Goal: Task Accomplishment & Management: Manage account settings

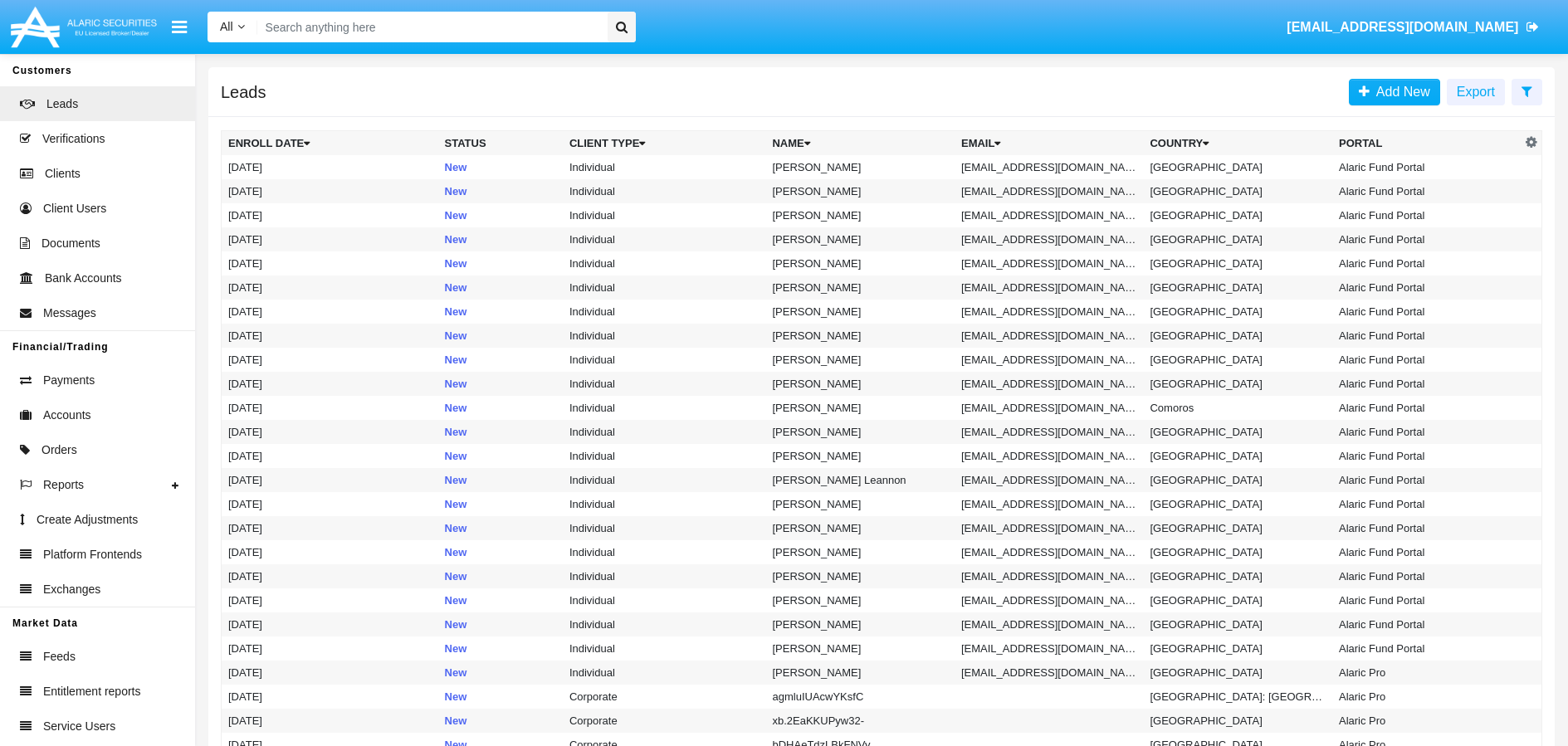
click at [337, 16] on input "Search" at bounding box center [429, 27] width 345 height 31
paste input "[EMAIL_ADDRESS][DOMAIN_NAME]"
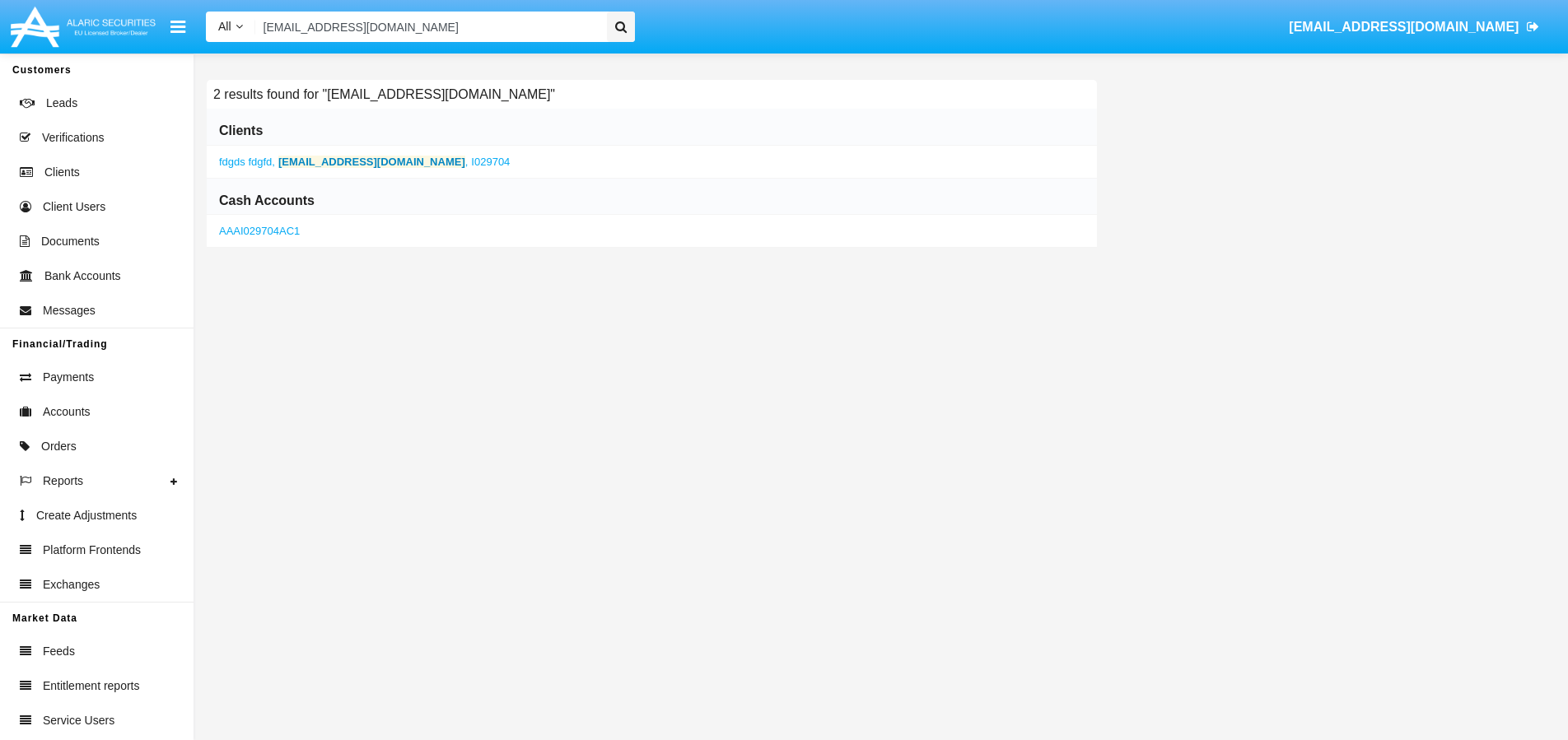
type input "[EMAIL_ADDRESS][DOMAIN_NAME]"
click at [380, 164] on b "[EMAIL_ADDRESS][DOMAIN_NAME]" at bounding box center [372, 162] width 187 height 12
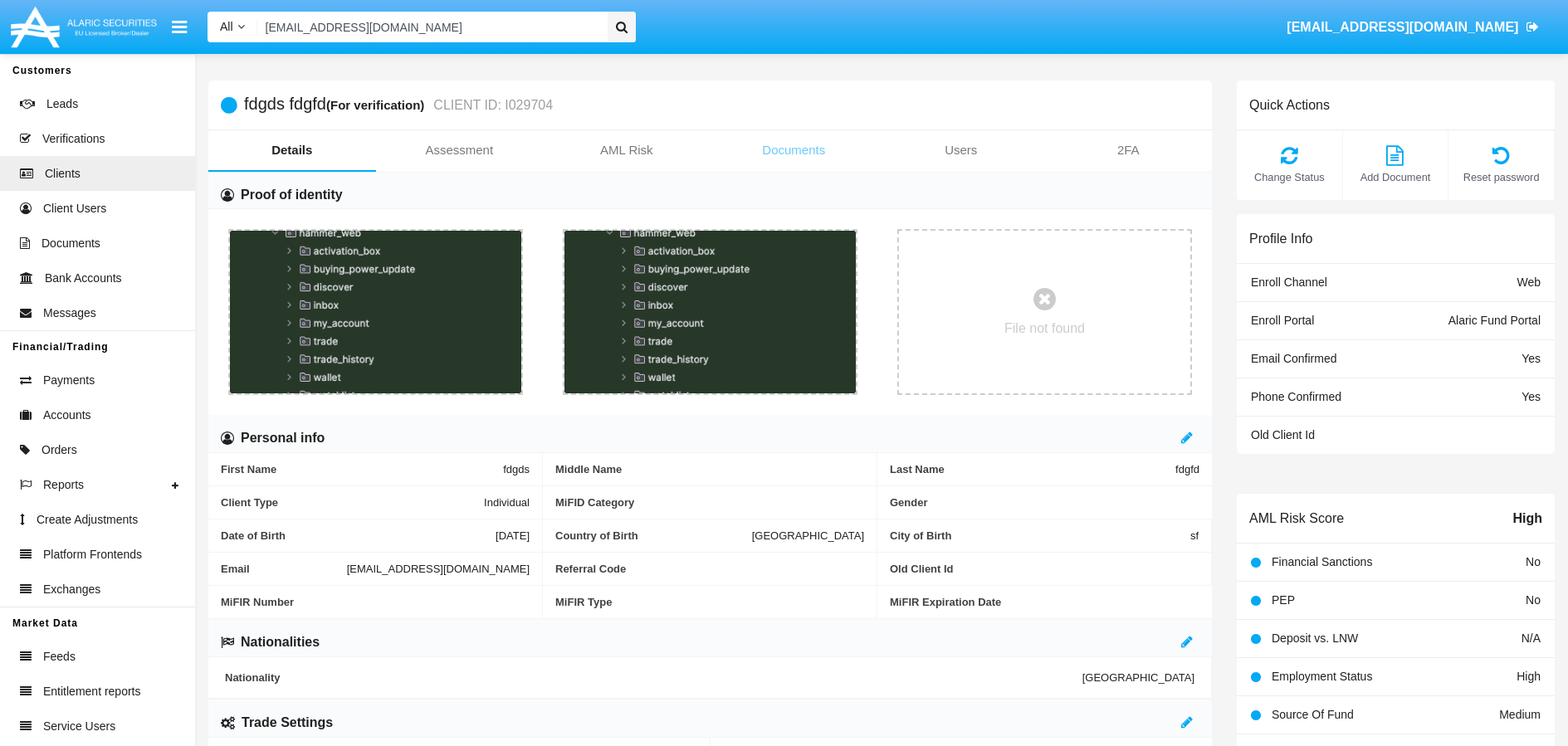
click at [802, 160] on link "Documents" at bounding box center [794, 150] width 168 height 39
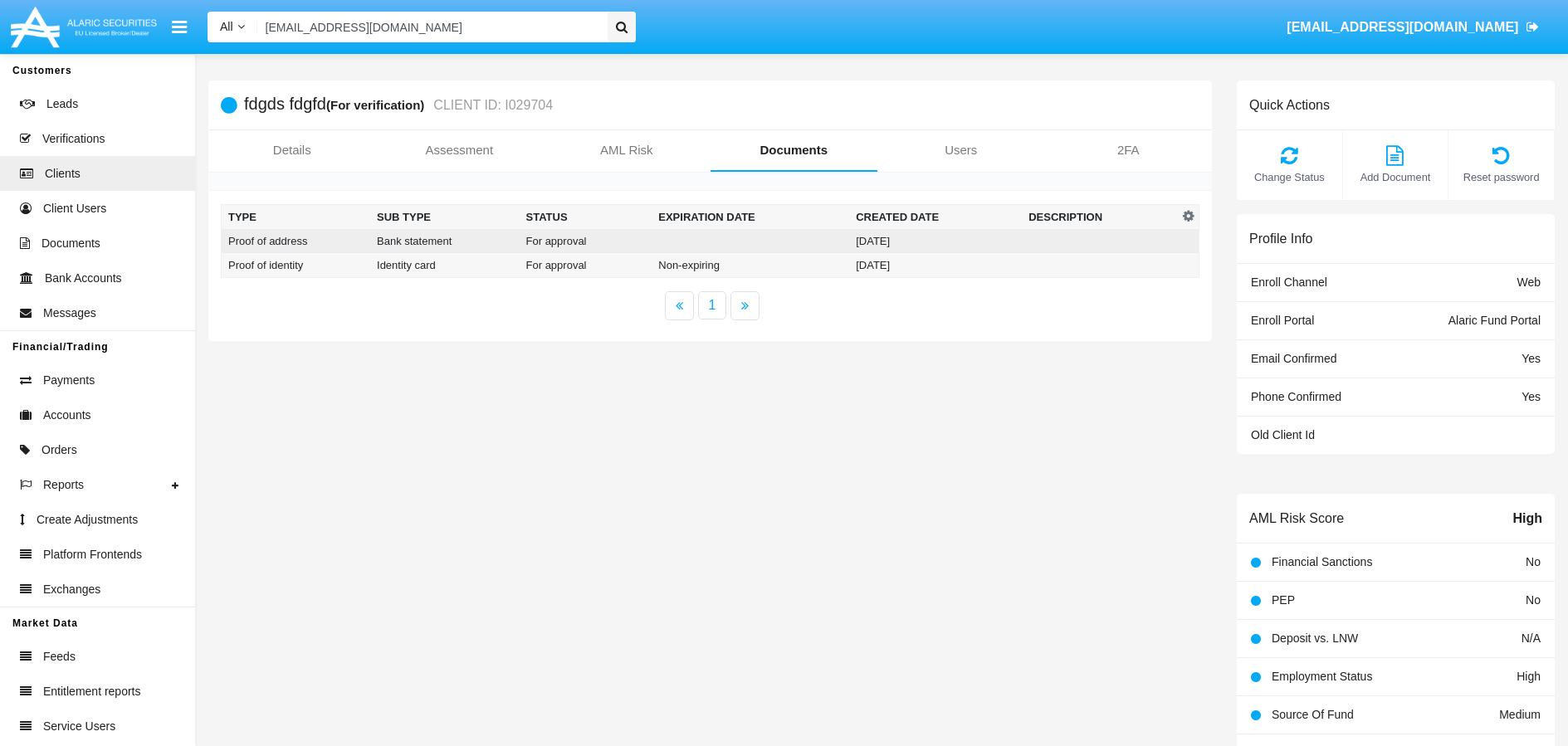
click at [901, 240] on td "[DATE]" at bounding box center [935, 241] width 172 height 24
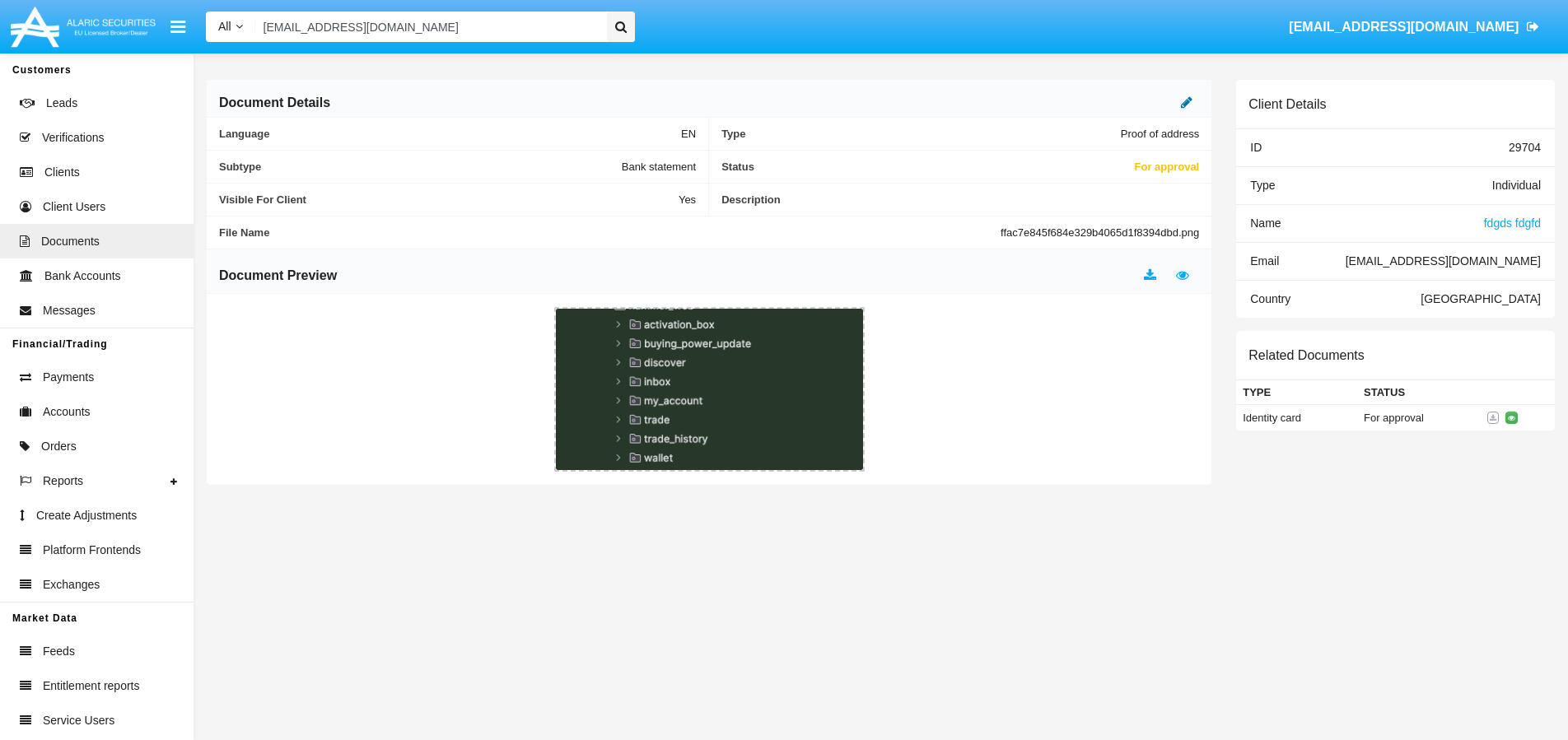
click at [1188, 102] on icon at bounding box center [1186, 102] width 12 height 13
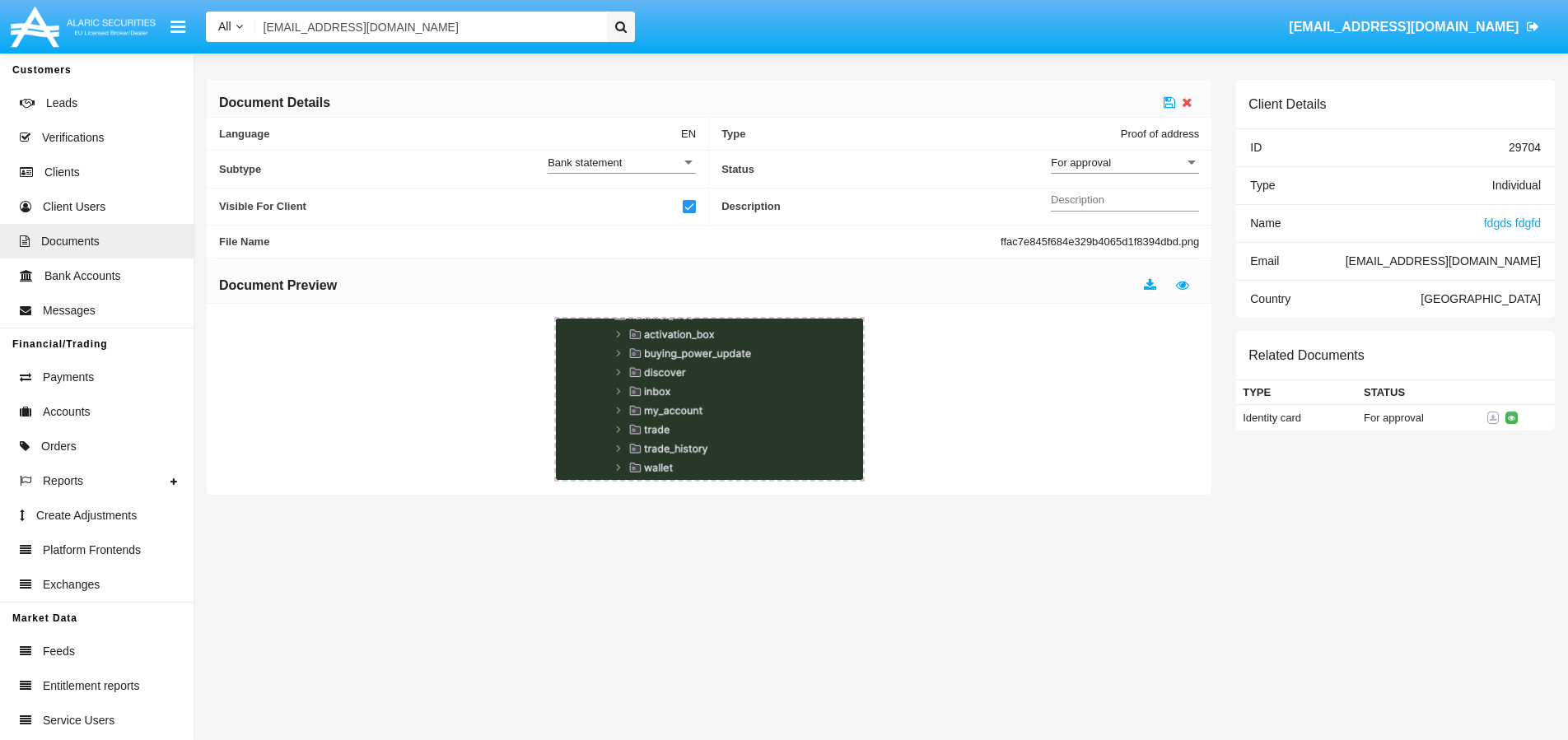
click at [1149, 166] on div "For approval" at bounding box center [1117, 163] width 134 height 14
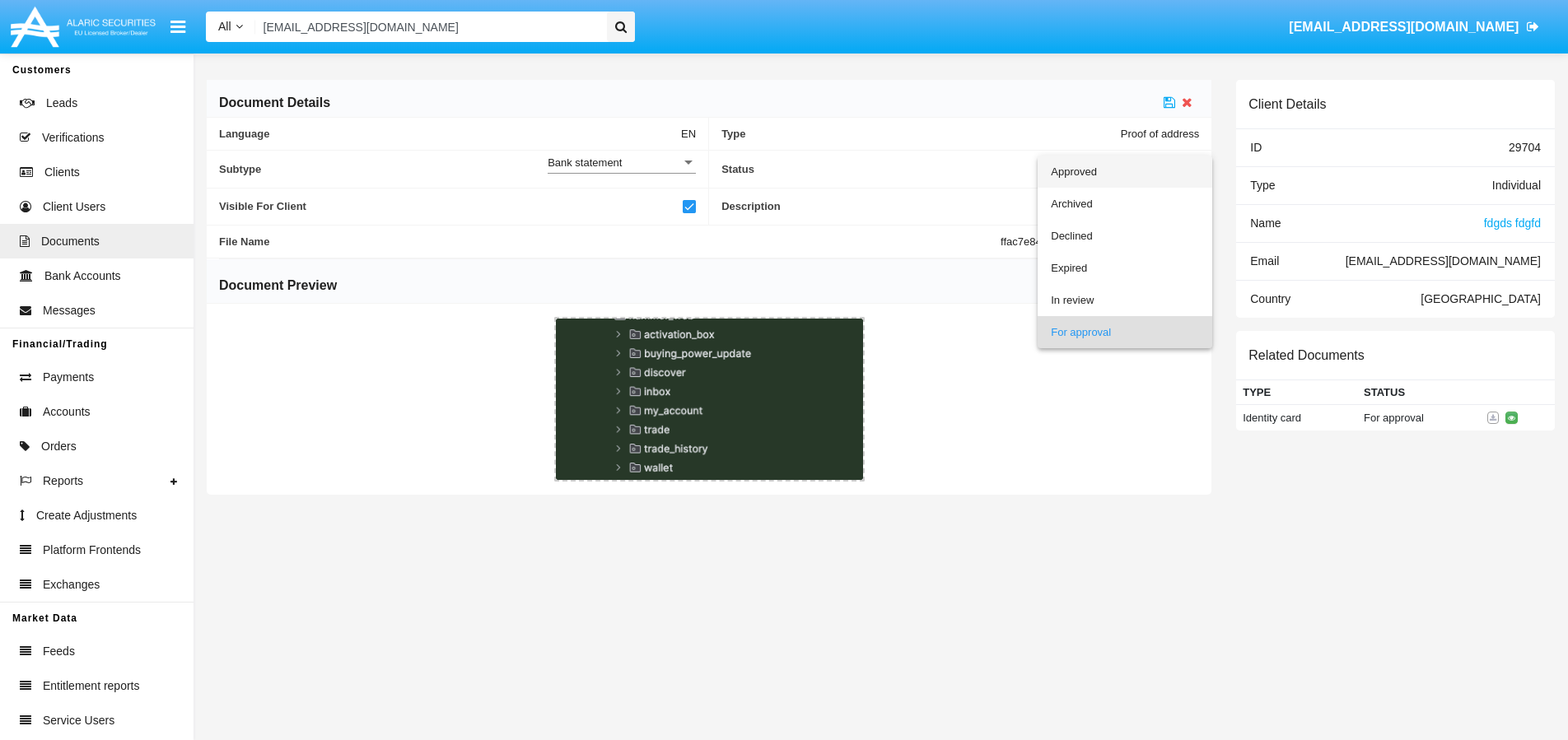
click at [1085, 179] on span "Approved" at bounding box center [1124, 172] width 148 height 32
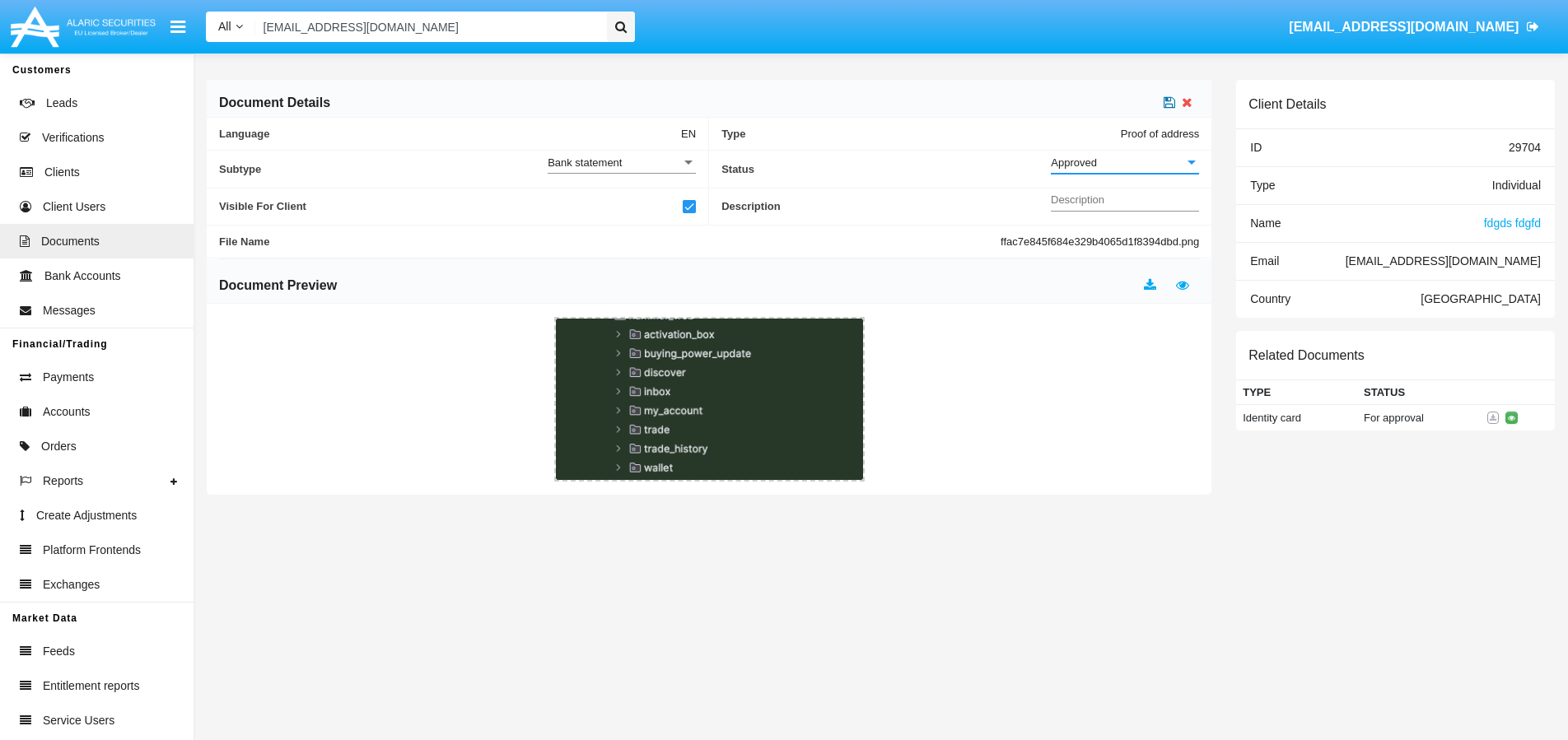
click at [1168, 107] on icon at bounding box center [1169, 102] width 12 height 13
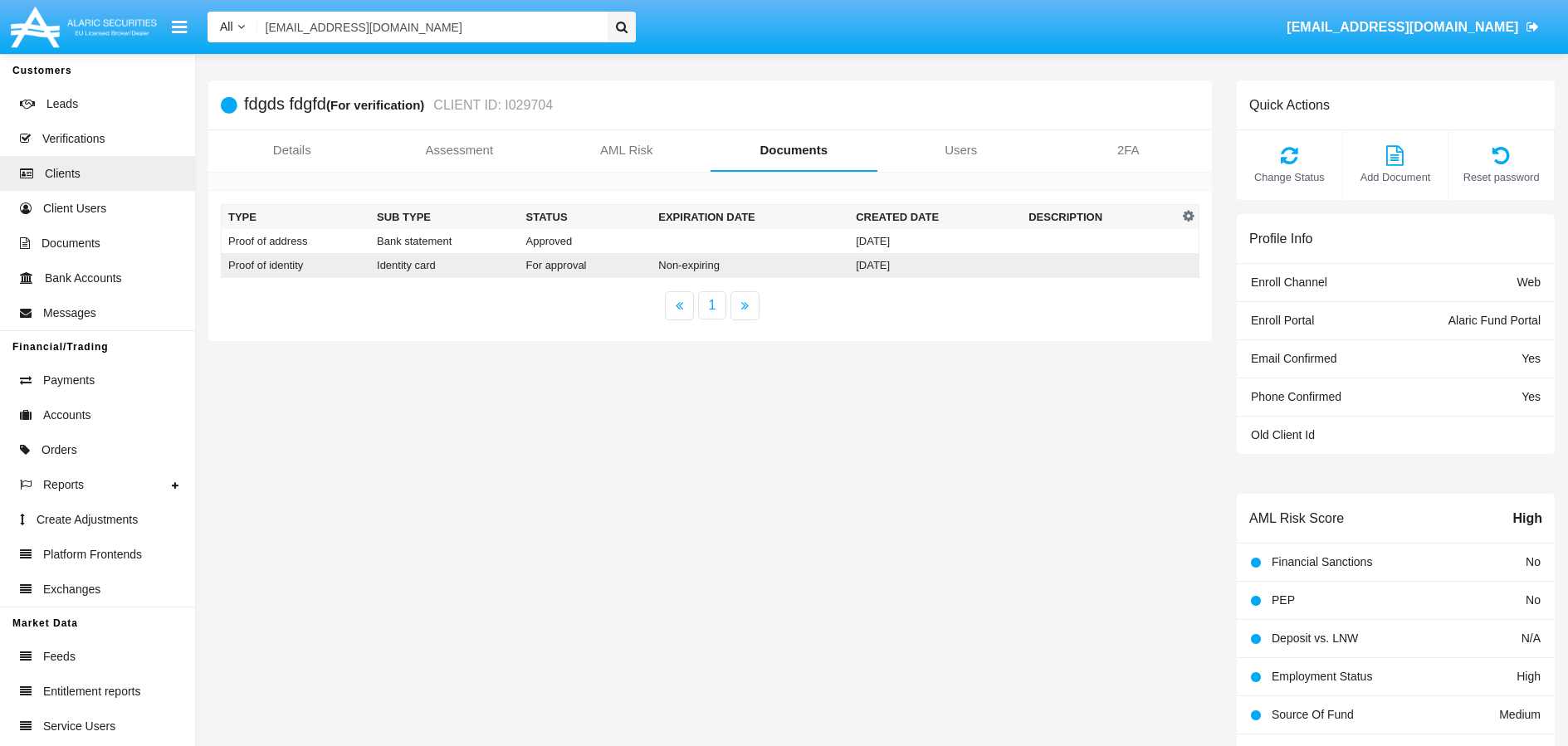
click at [568, 268] on td "For approval" at bounding box center [586, 266] width 133 height 25
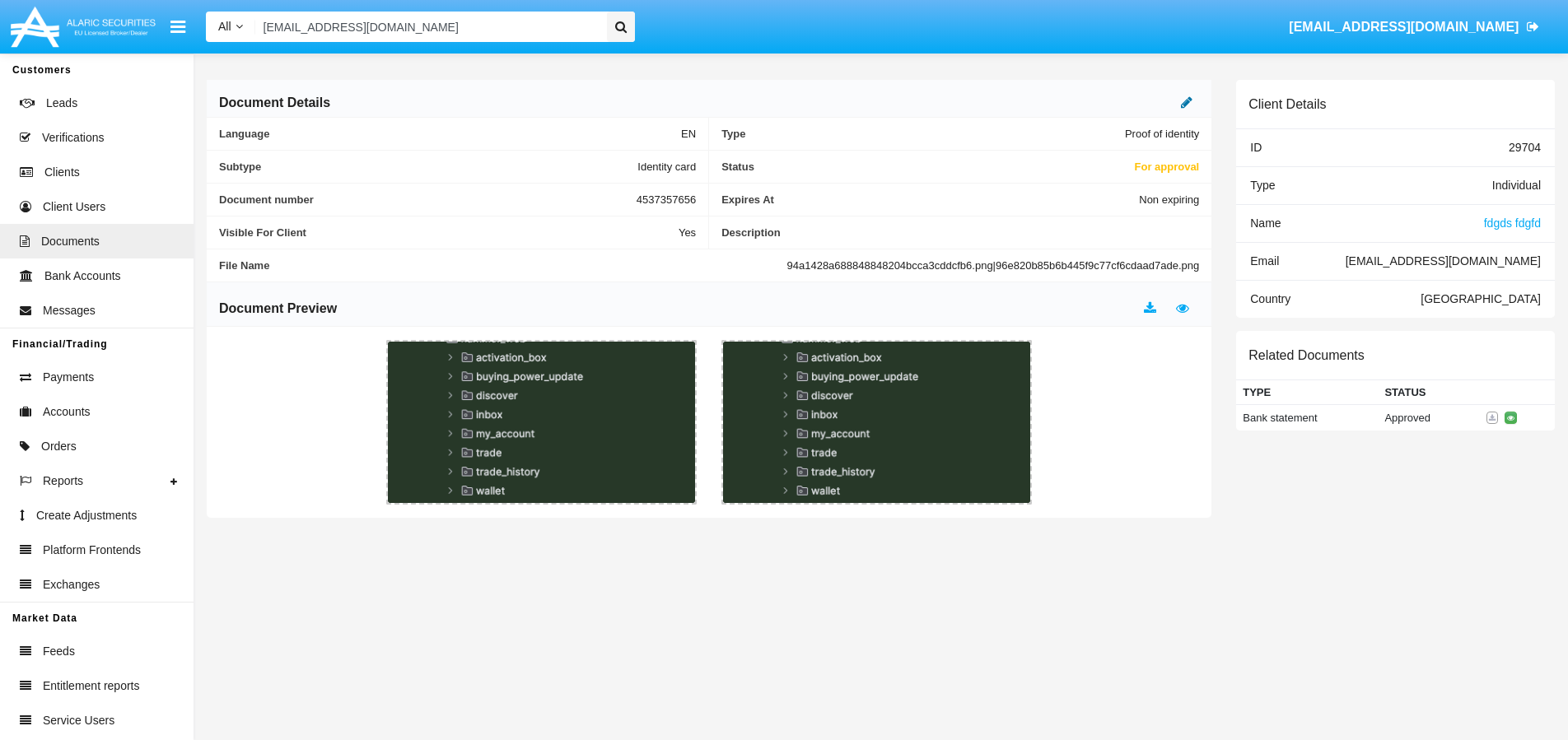
click at [1189, 107] on icon at bounding box center [1186, 102] width 12 height 13
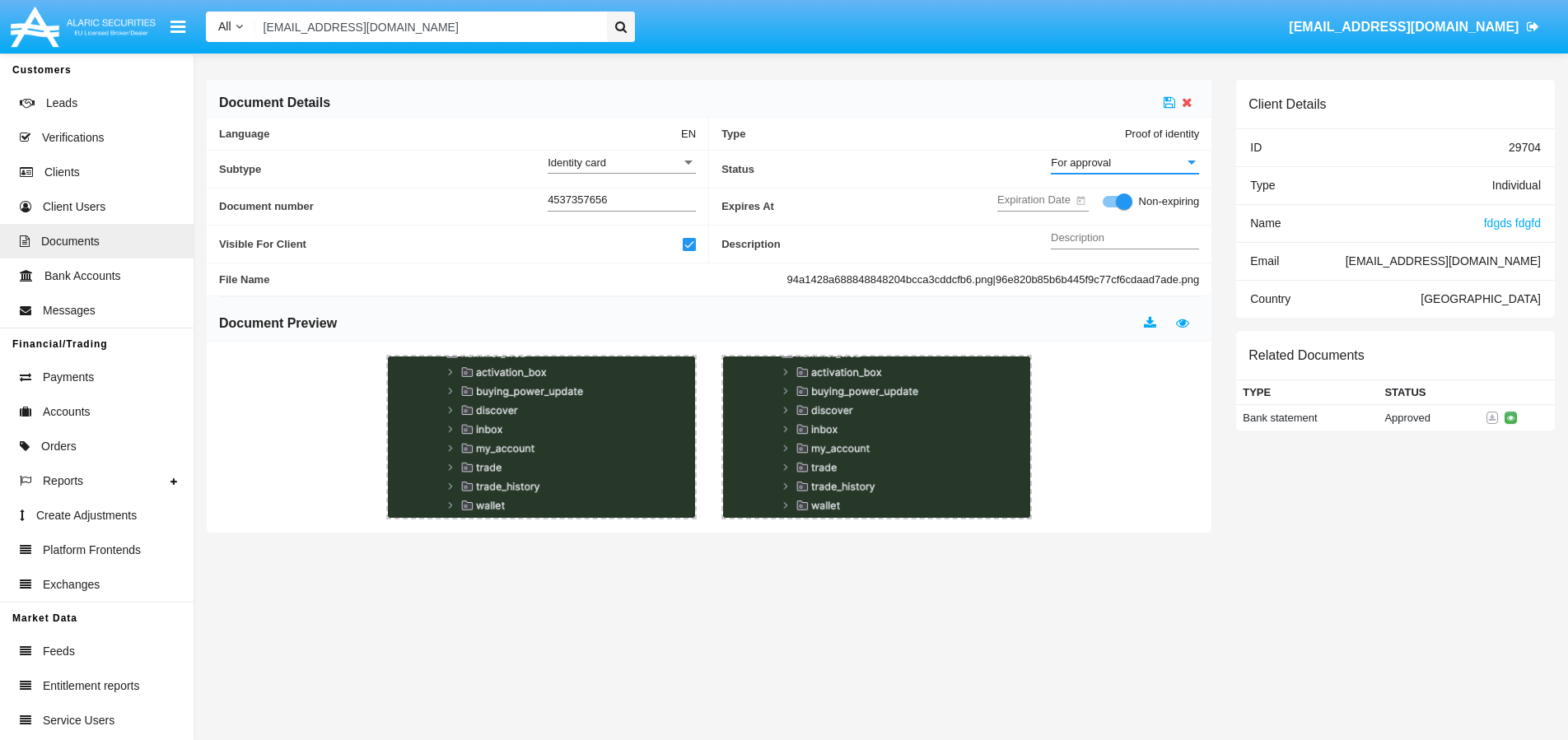
click at [1142, 168] on div "For approval" at bounding box center [1117, 163] width 134 height 14
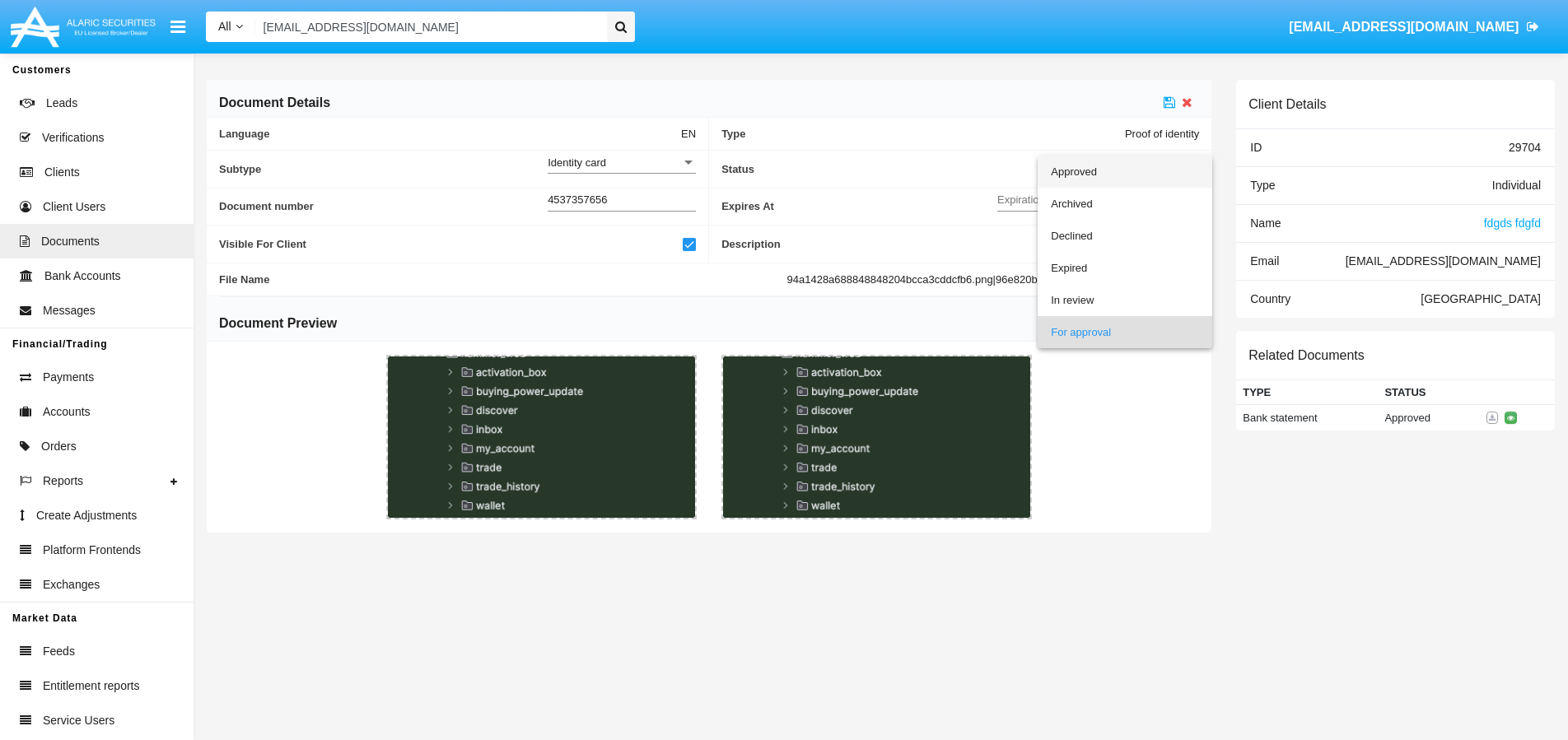
click at [1079, 175] on span "Approved" at bounding box center [1124, 172] width 148 height 32
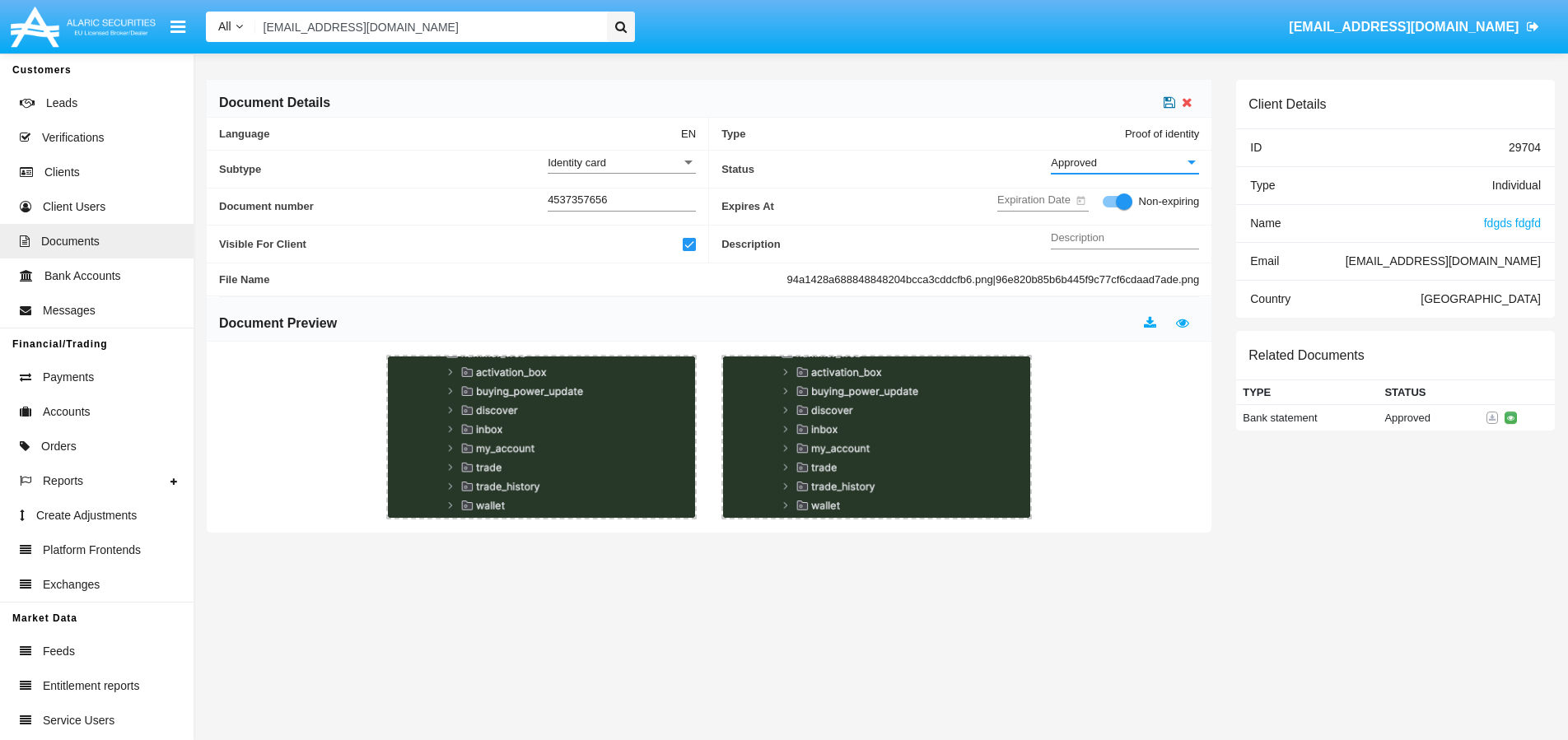
click at [1169, 105] on icon at bounding box center [1169, 102] width 12 height 13
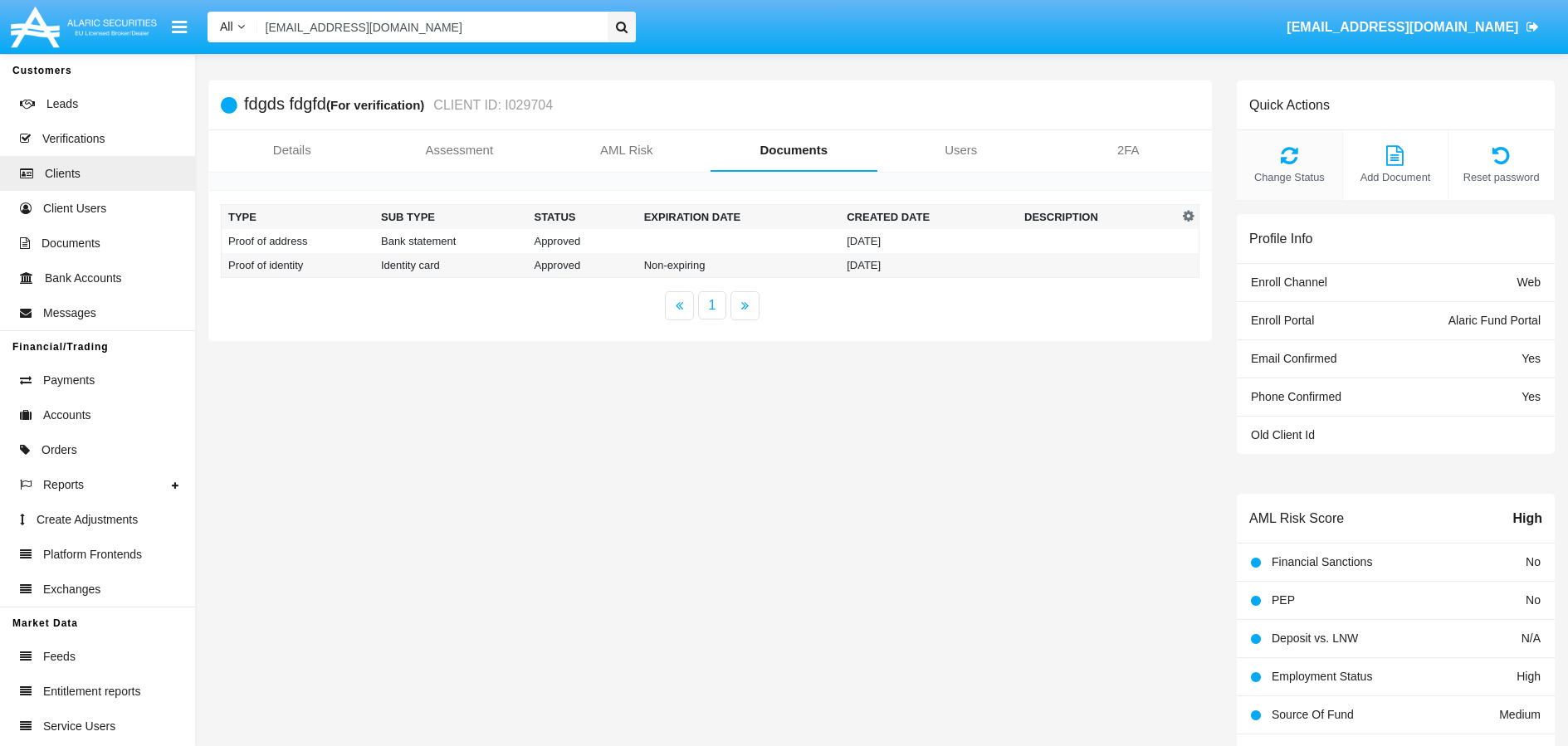
click at [1296, 158] on icon at bounding box center [1289, 155] width 89 height 20
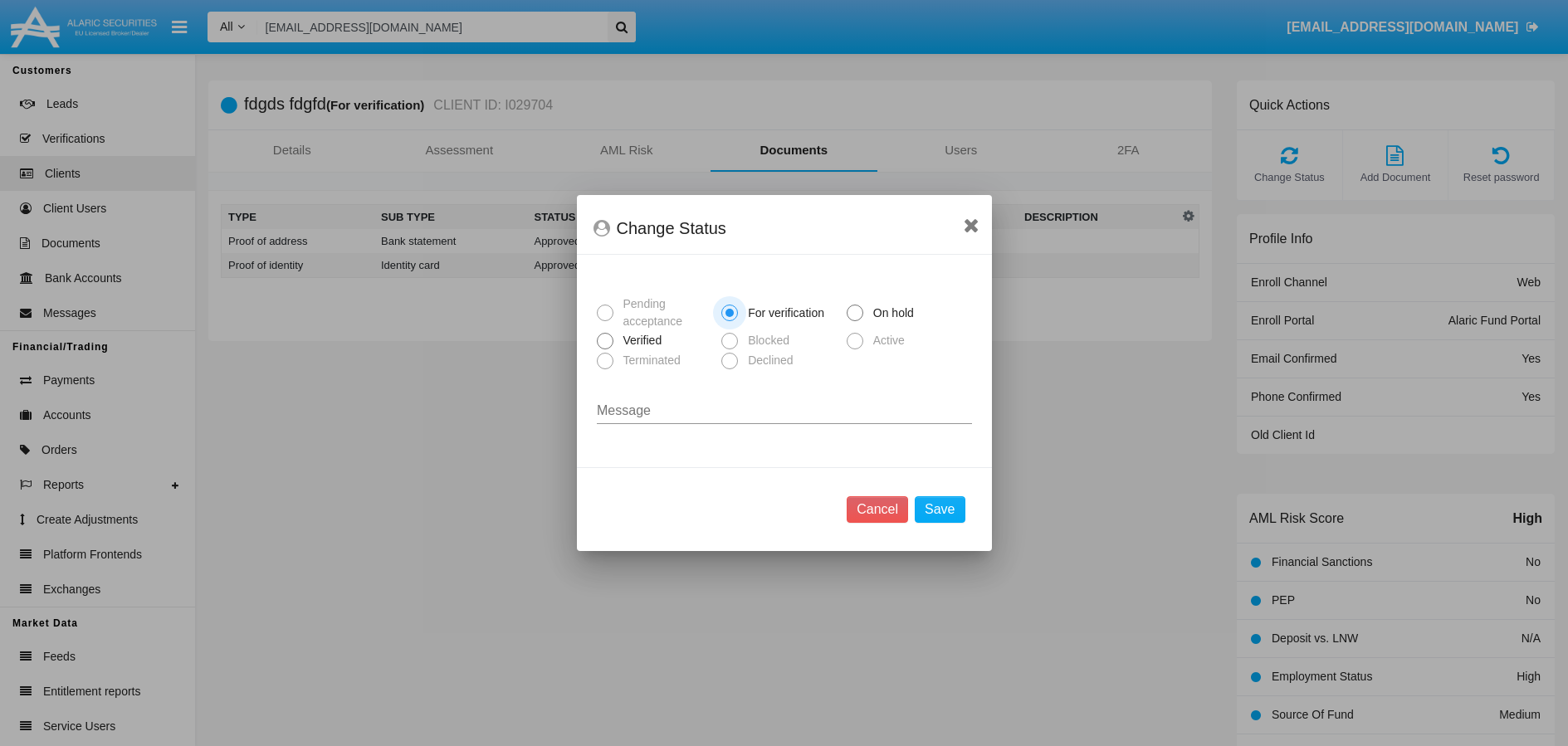
click at [604, 339] on span at bounding box center [604, 341] width 16 height 16
click at [604, 349] on input "Verified" at bounding box center [604, 349] width 1 height 1
radio input "true"
click at [940, 517] on button "Save" at bounding box center [938, 510] width 49 height 27
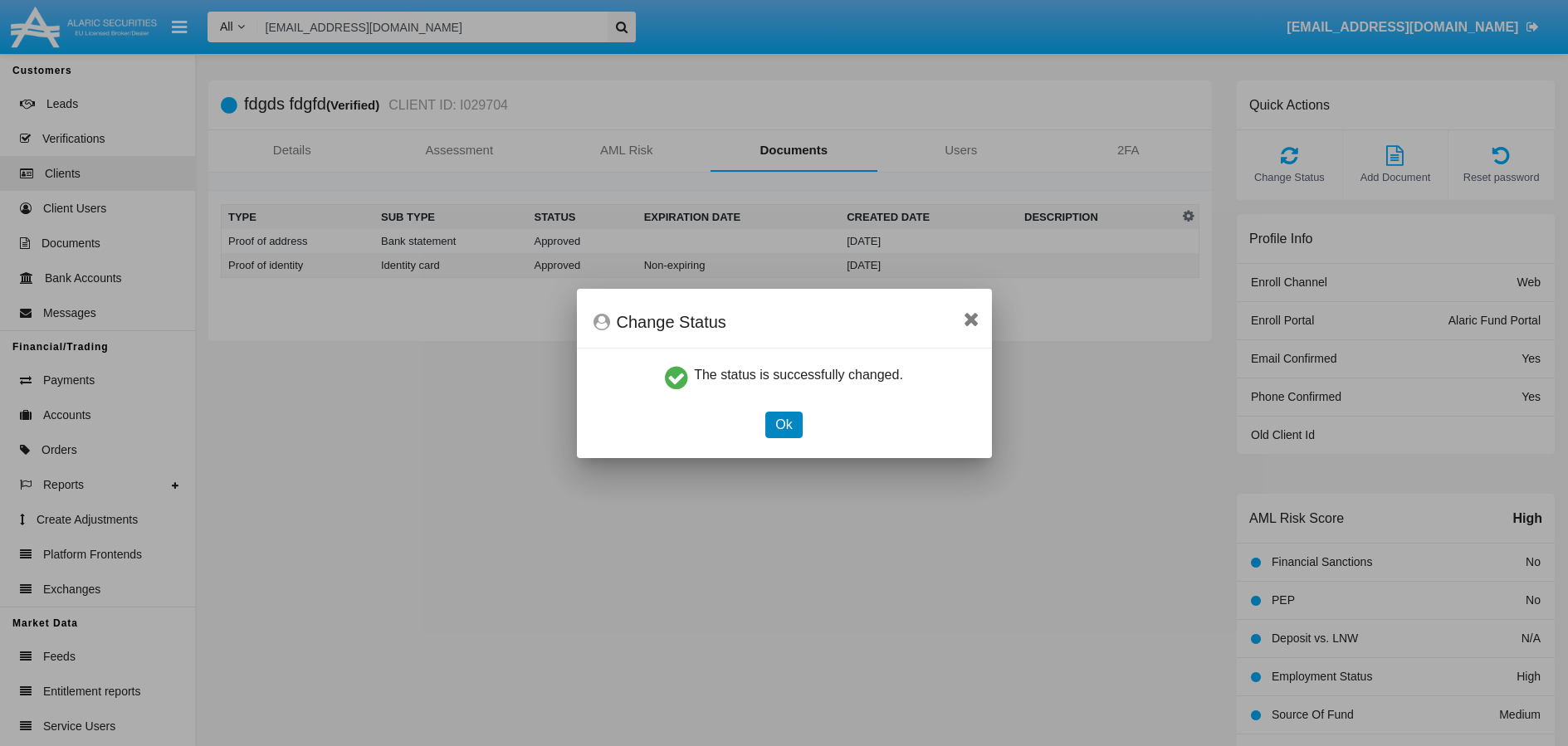
click at [783, 432] on button "Ok" at bounding box center [783, 425] width 37 height 27
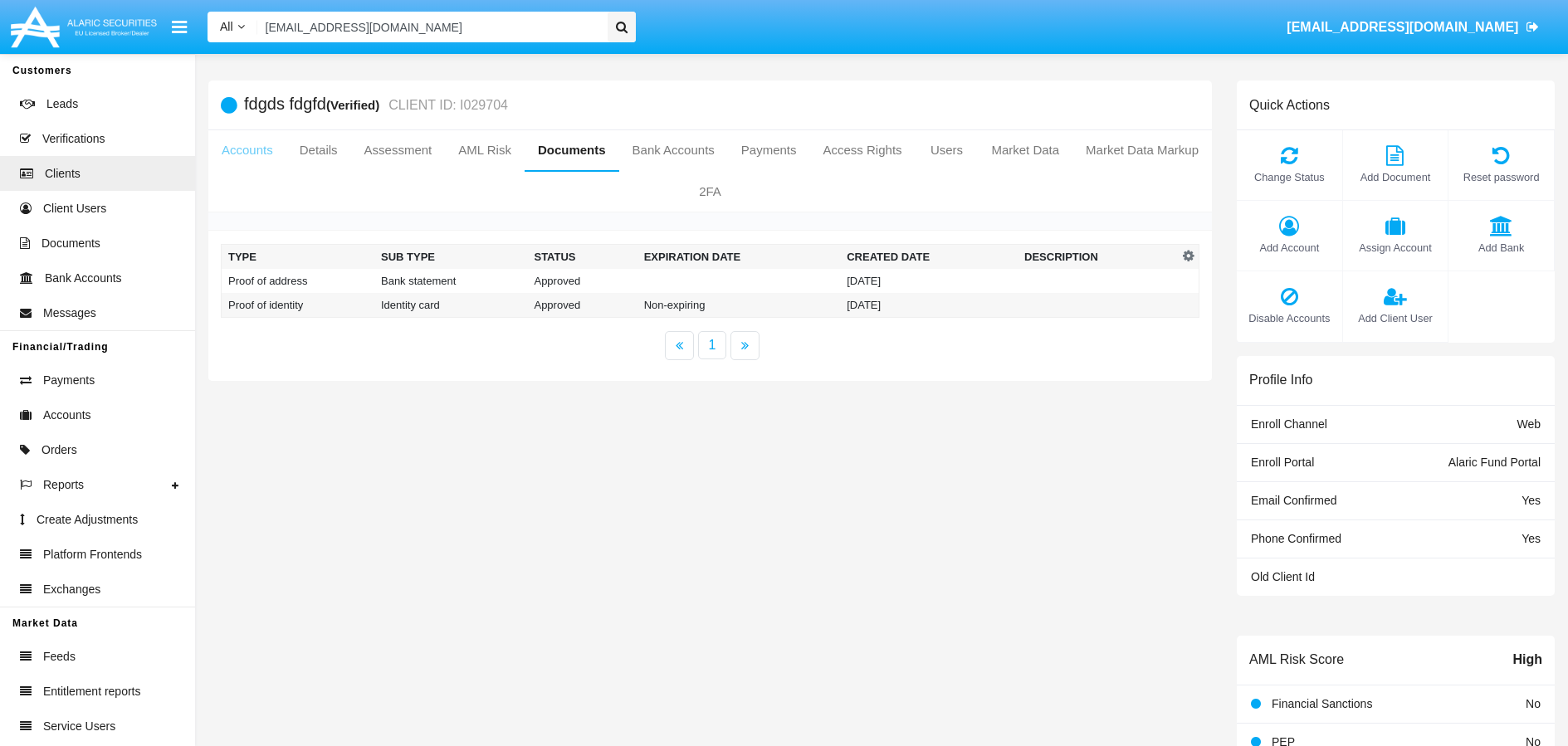
click at [270, 146] on link "Accounts" at bounding box center [247, 150] width 78 height 39
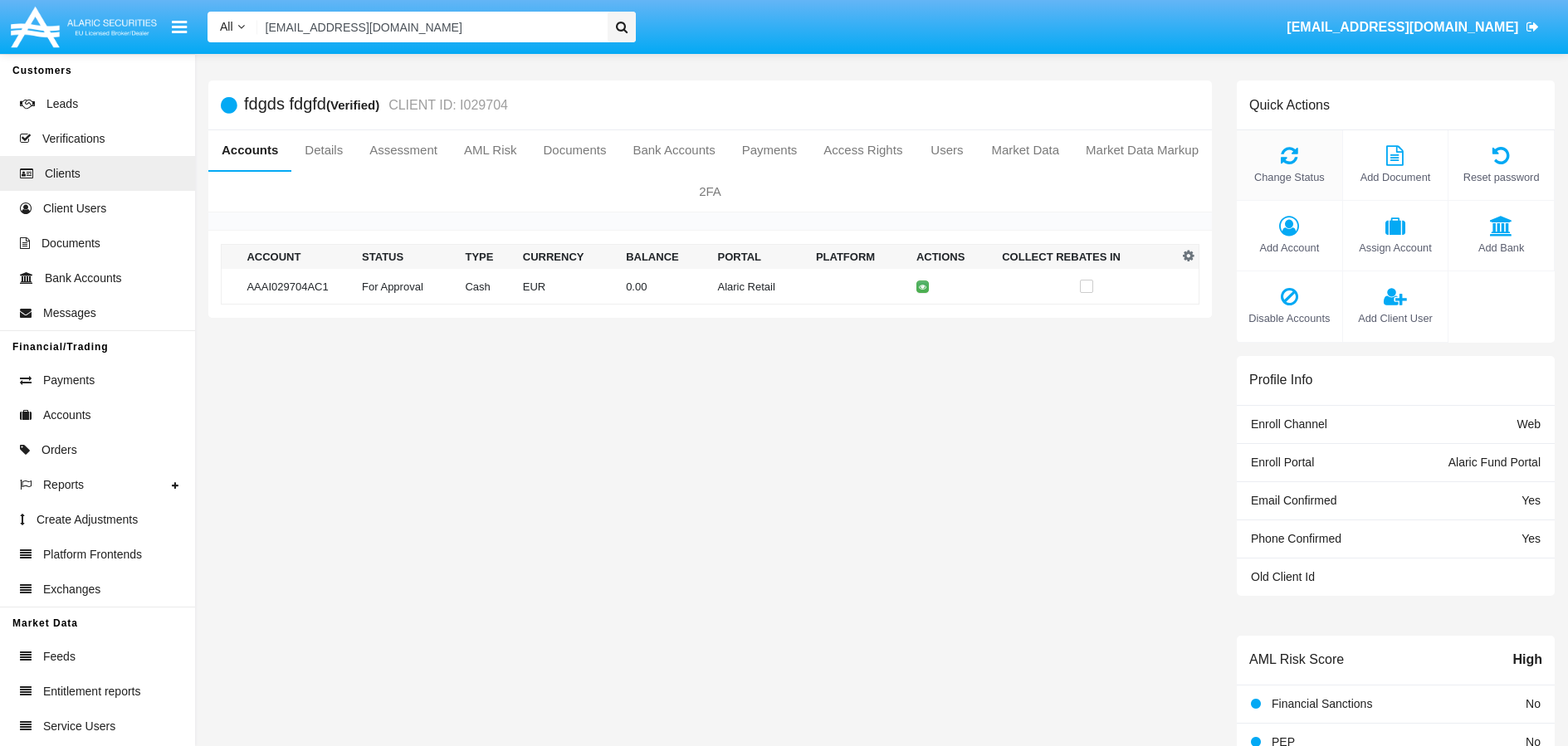
click at [1288, 159] on icon at bounding box center [1289, 155] width 89 height 20
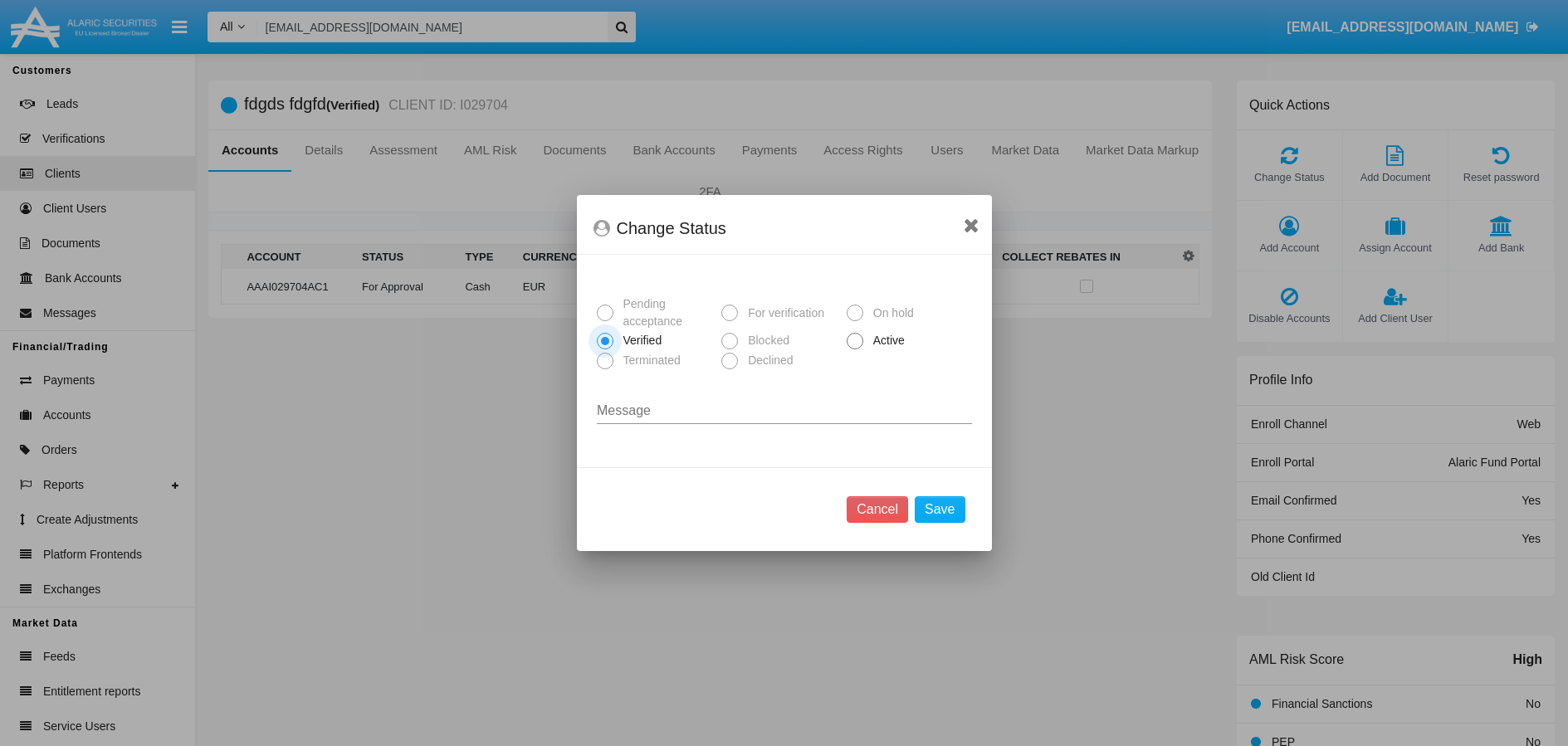
click at [852, 341] on span at bounding box center [855, 341] width 16 height 16
click at [854, 349] on input "Active" at bounding box center [854, 349] width 1 height 1
radio input "true"
click at [955, 506] on button "Save" at bounding box center [938, 510] width 49 height 27
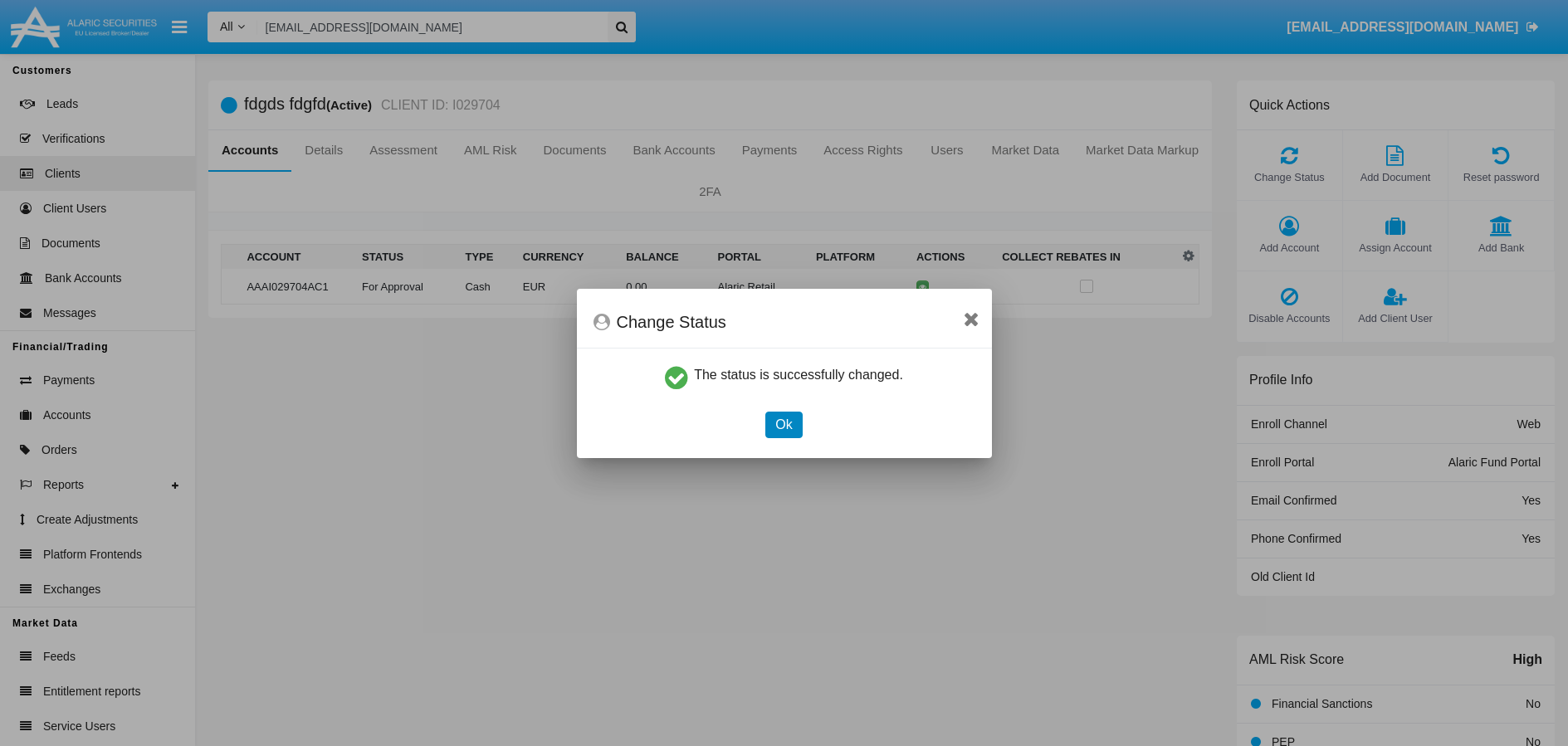
click at [777, 425] on button "Ok" at bounding box center [783, 425] width 37 height 27
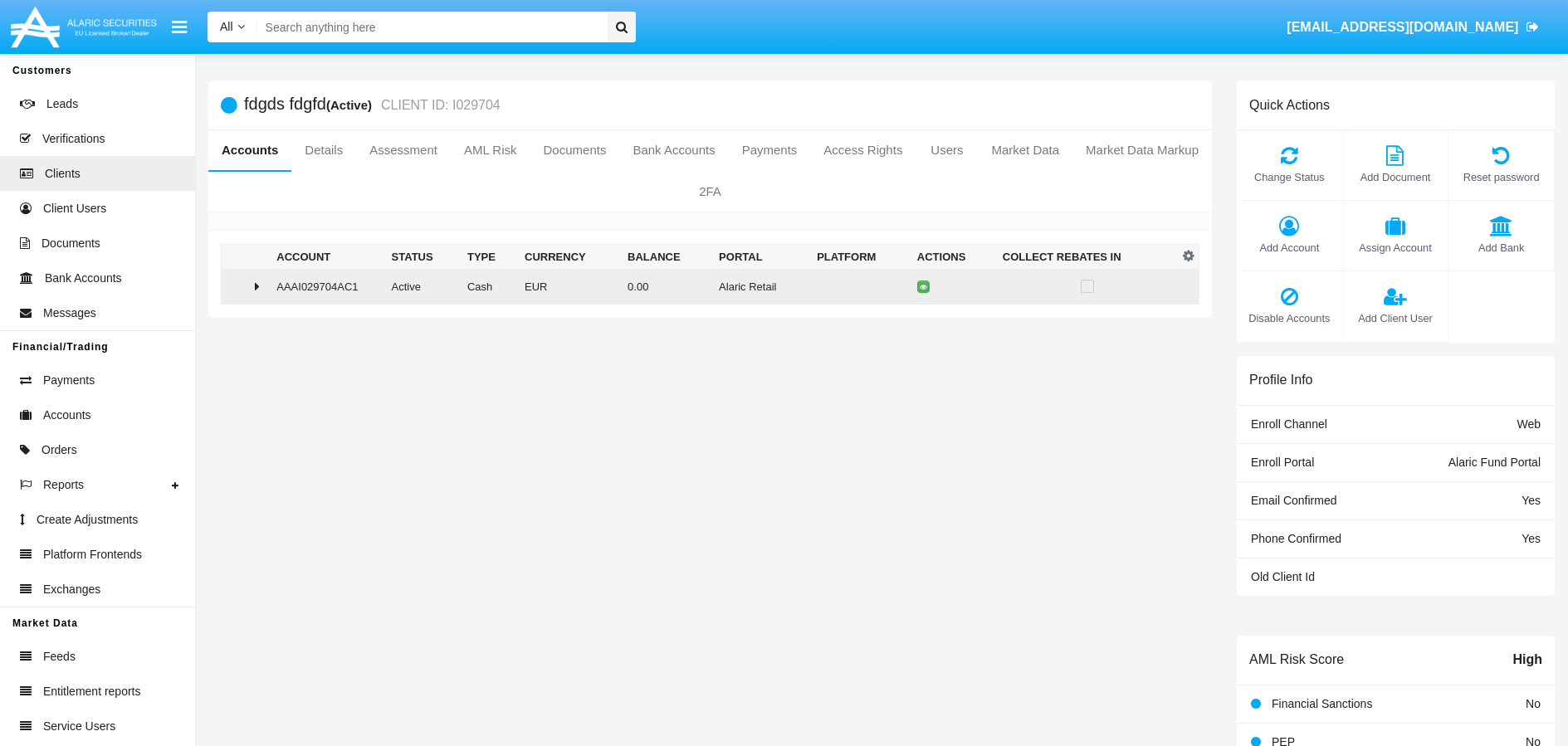
click at [256, 288] on icon at bounding box center [258, 285] width 5 height 13
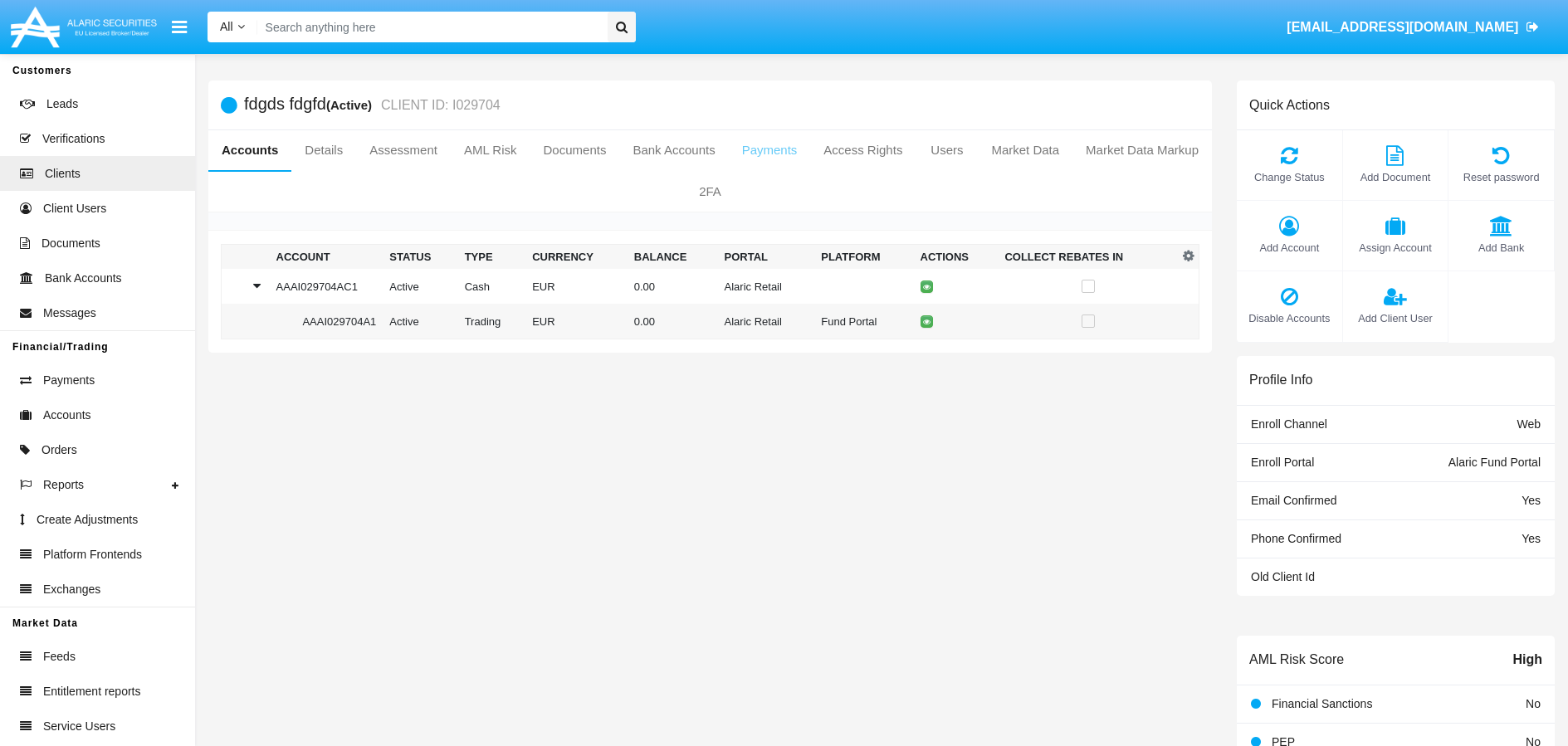
click at [811, 151] on link "Payments" at bounding box center [769, 150] width 82 height 39
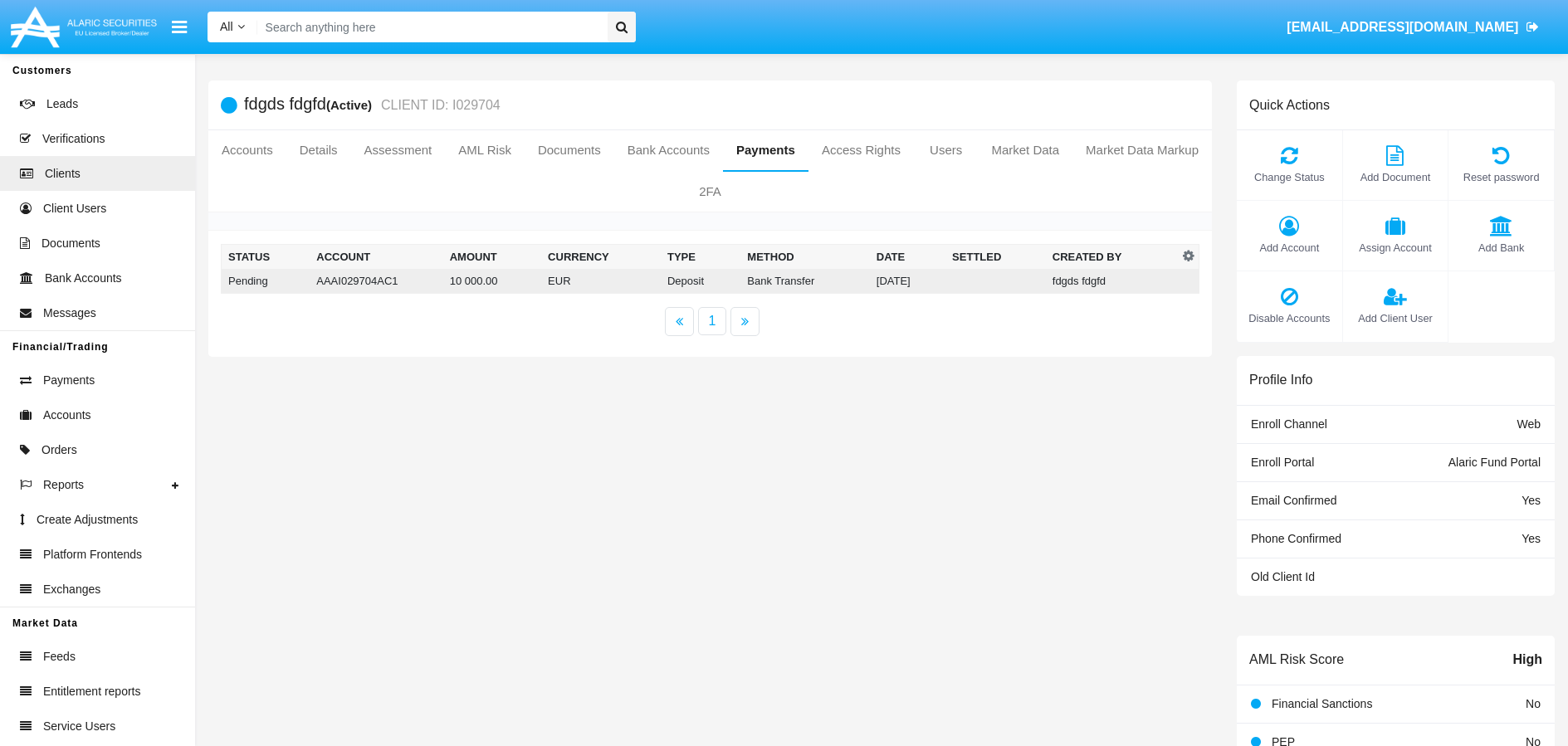
click at [483, 281] on td "10 000.00" at bounding box center [491, 281] width 98 height 25
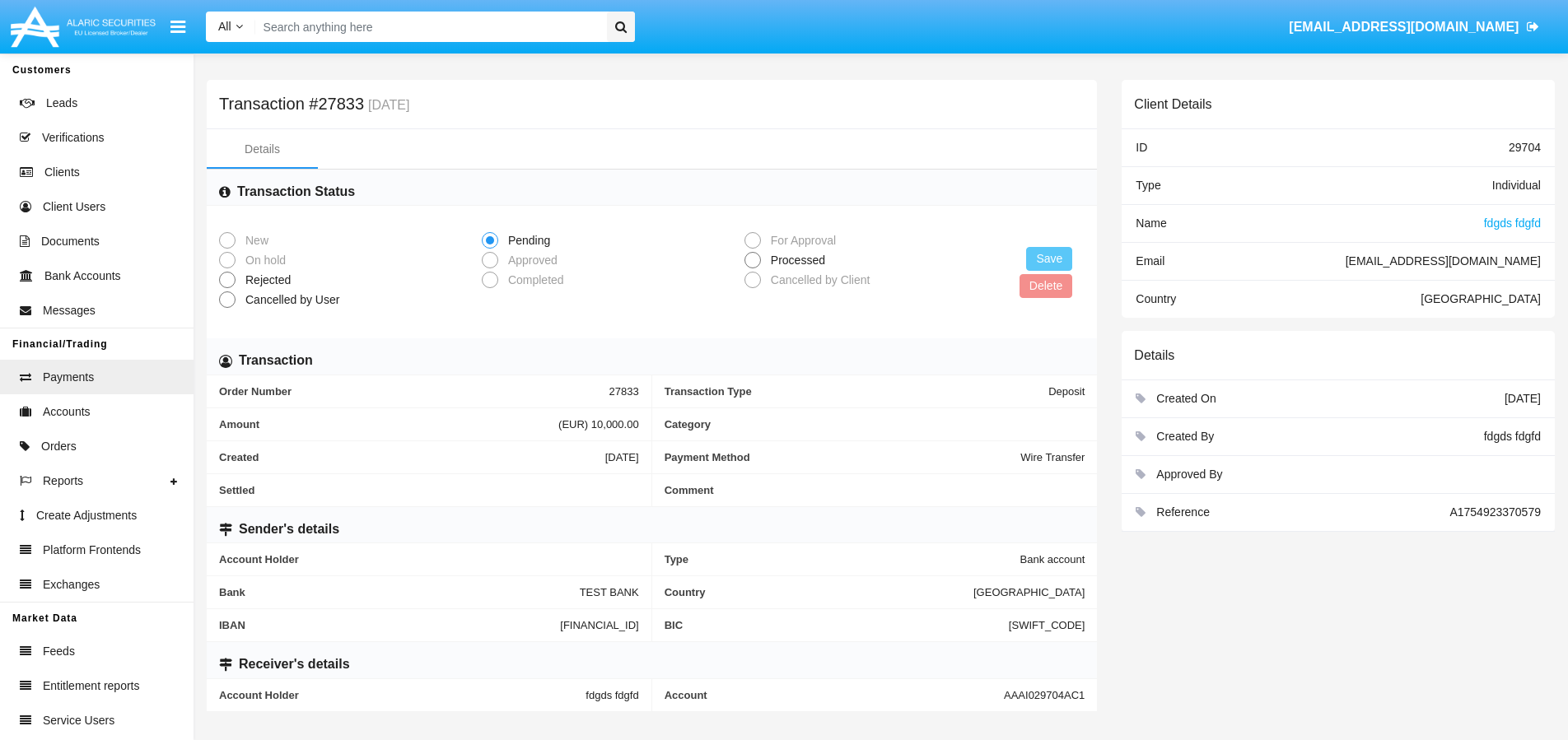
click at [757, 257] on span at bounding box center [752, 260] width 16 height 16
click at [753, 268] on input "Processed" at bounding box center [752, 268] width 1 height 1
radio input "true"
click at [1055, 255] on button "Save" at bounding box center [1049, 258] width 46 height 24
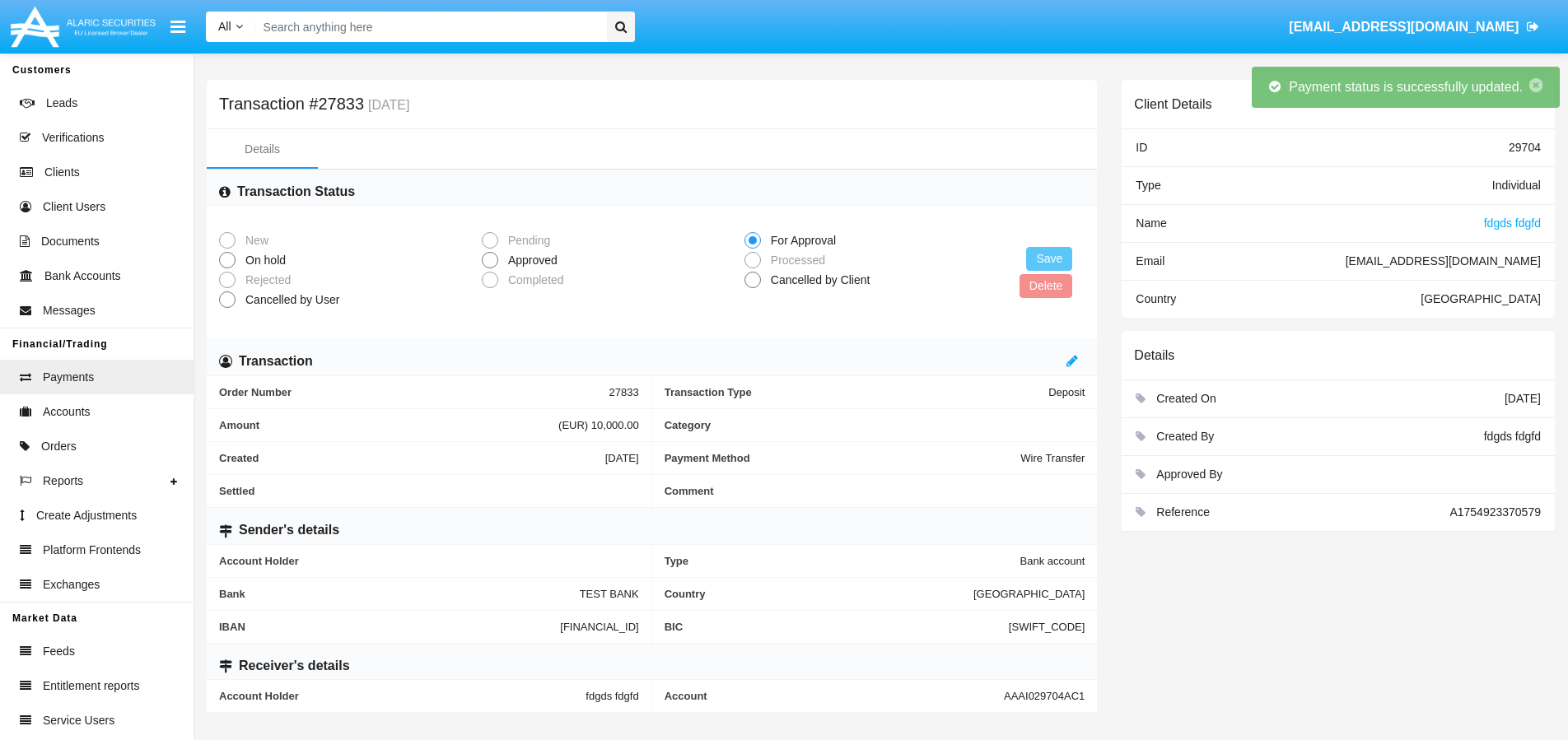
click at [485, 260] on span at bounding box center [490, 260] width 16 height 16
click at [489, 268] on input "Approved" at bounding box center [489, 268] width 1 height 1
radio input "true"
click at [1047, 259] on button "Save" at bounding box center [1049, 258] width 46 height 24
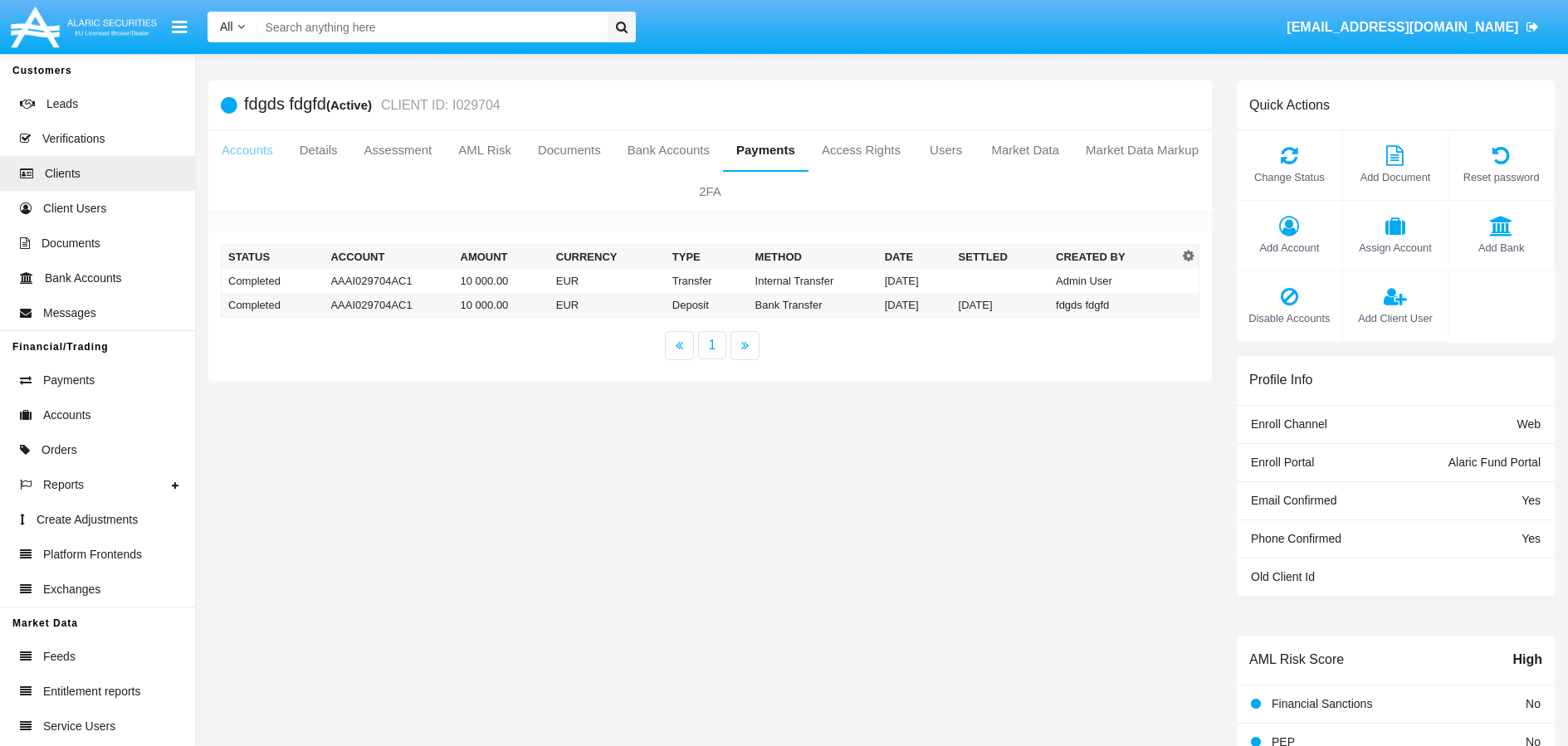
click at [268, 145] on link "Accounts" at bounding box center [247, 150] width 78 height 39
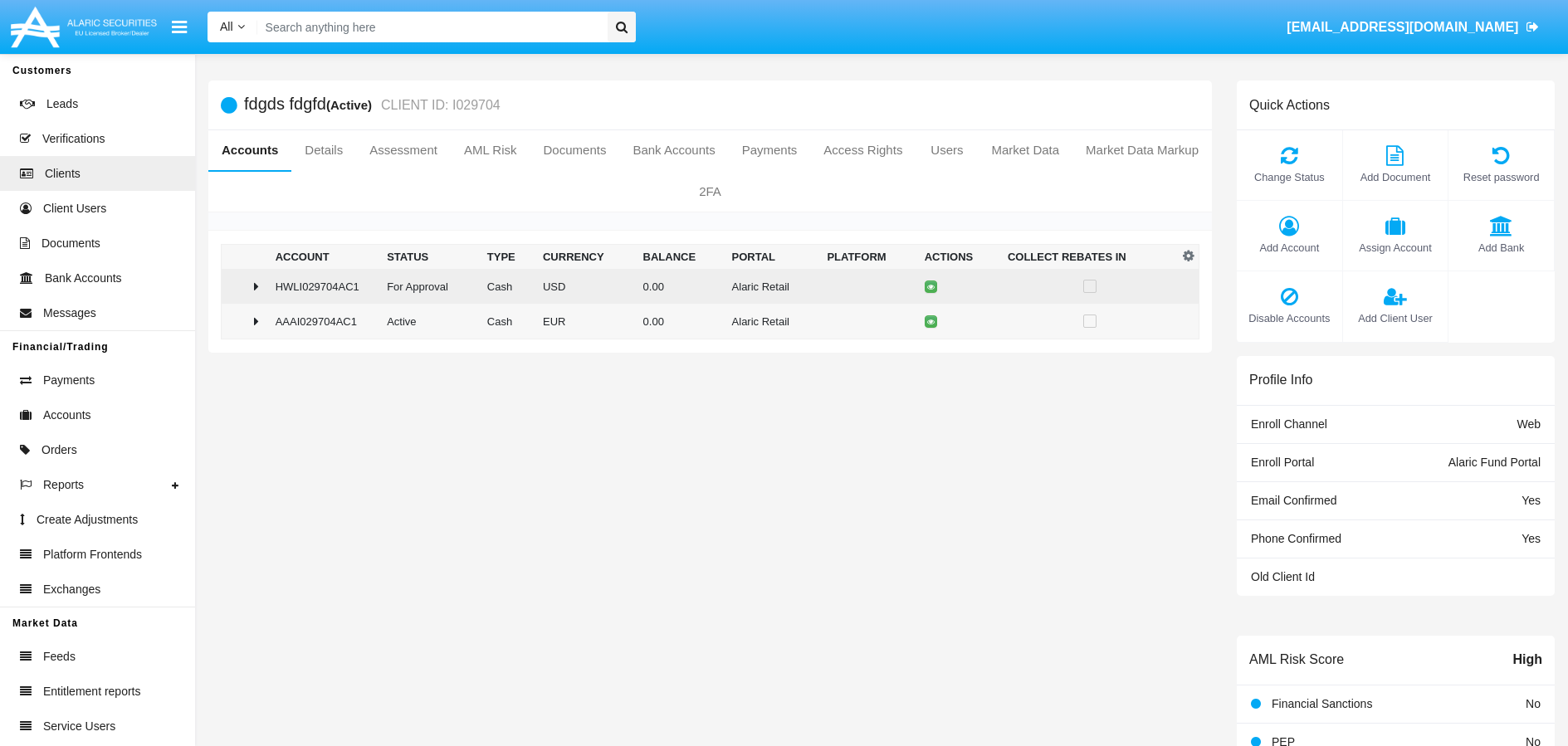
click at [255, 287] on icon at bounding box center [257, 285] width 5 height 13
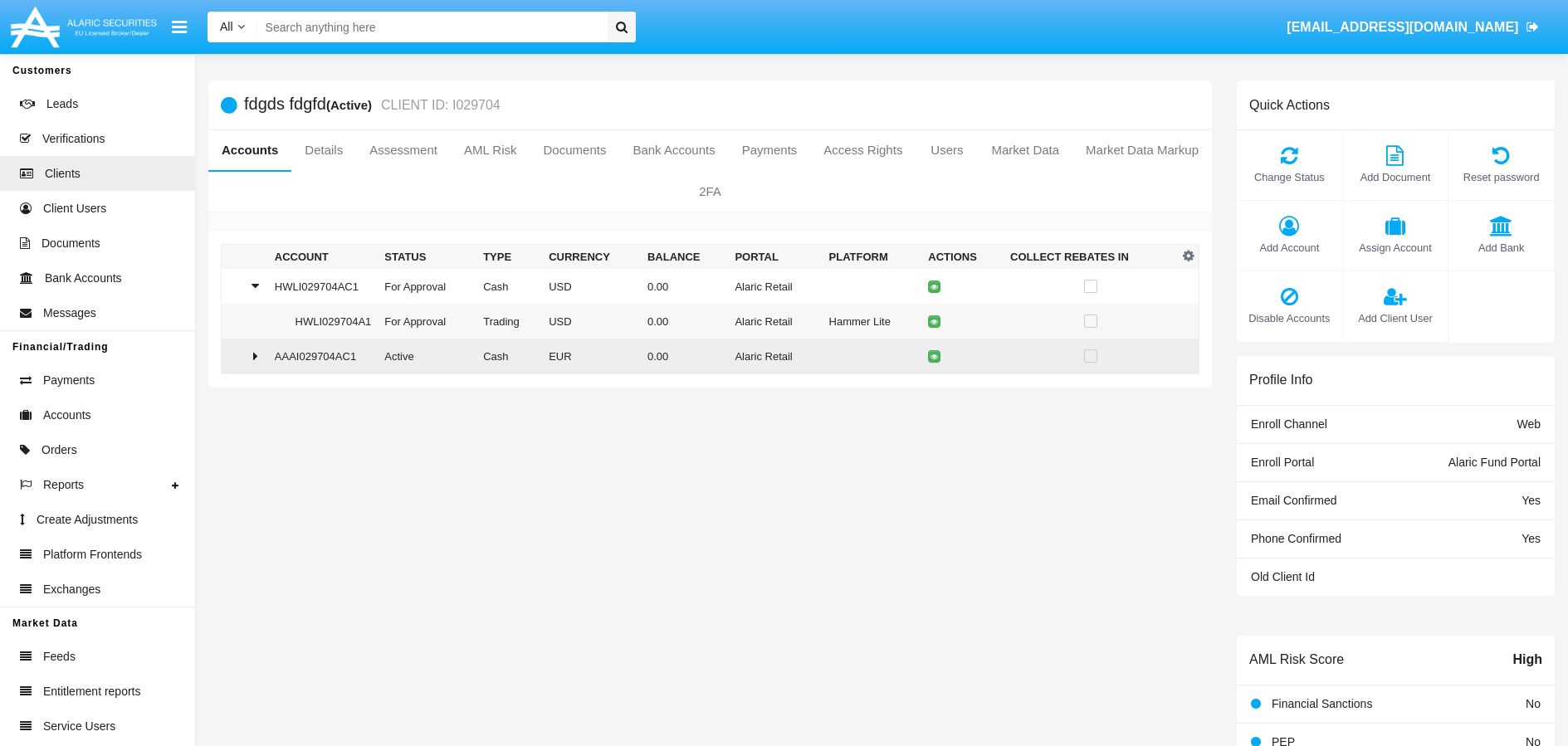
click at [250, 357] on div at bounding box center [244, 355] width 33 height 13
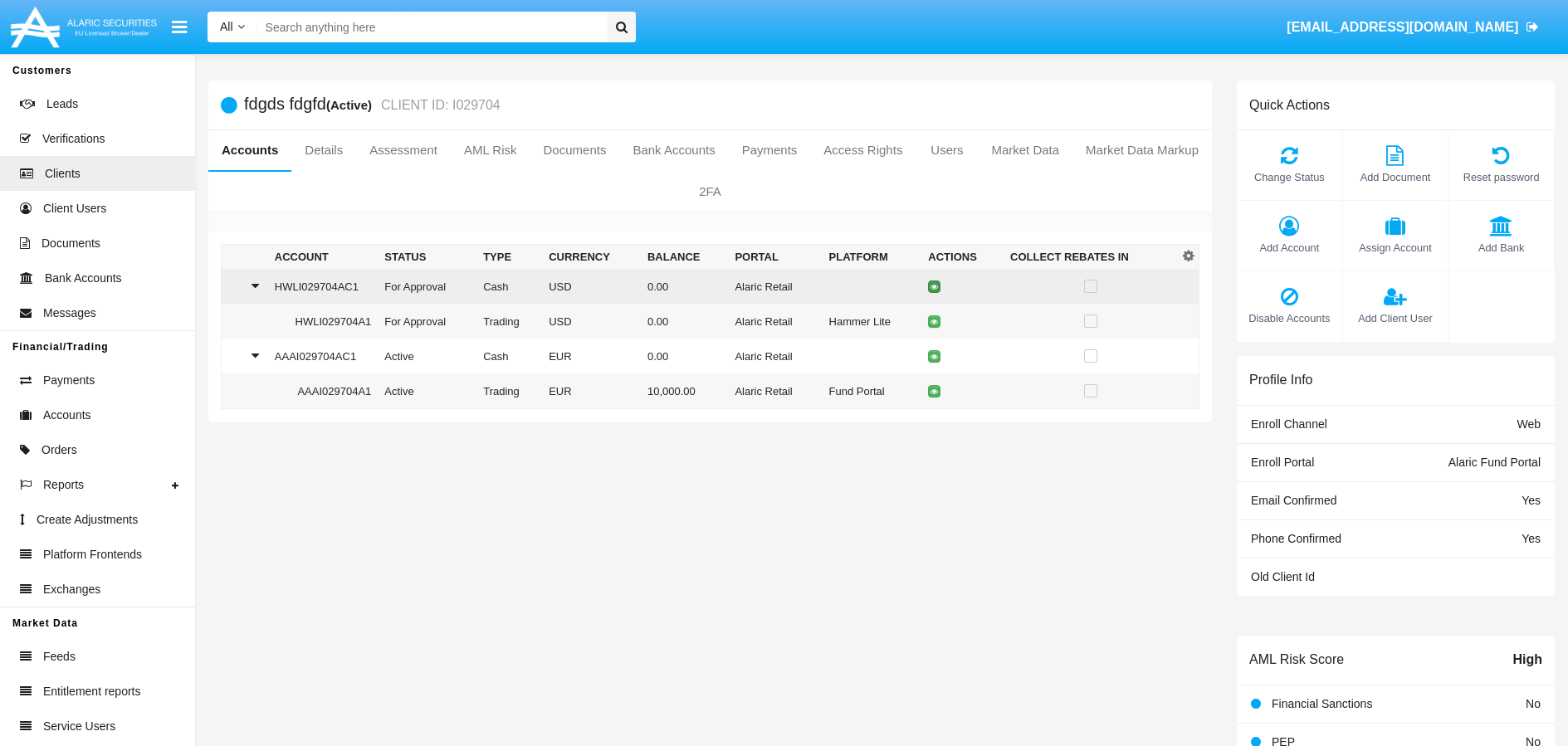
click at [930, 288] on icon at bounding box center [934, 286] width 7 height 7
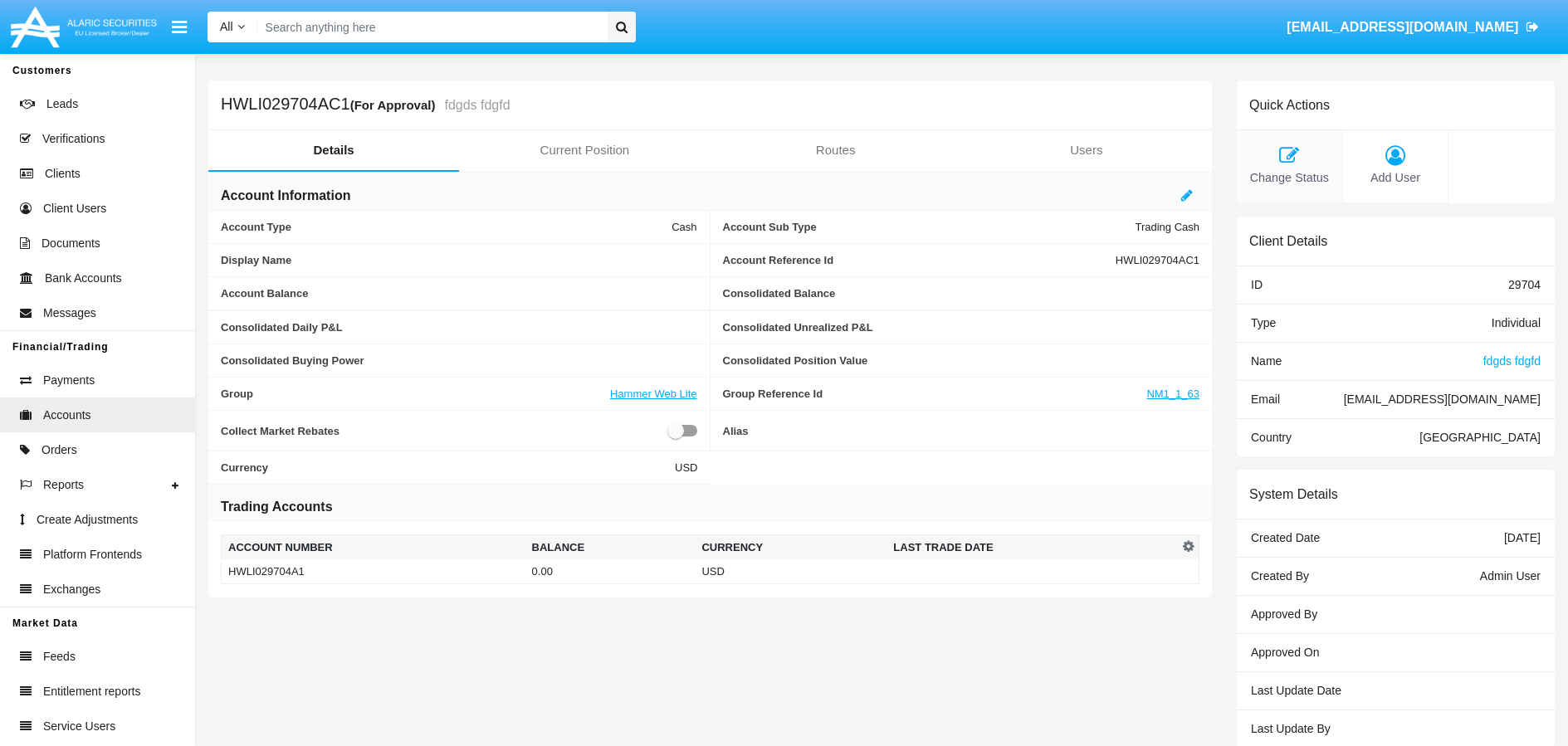
click at [1294, 165] on div "Change Status" at bounding box center [1290, 166] width 106 height 73
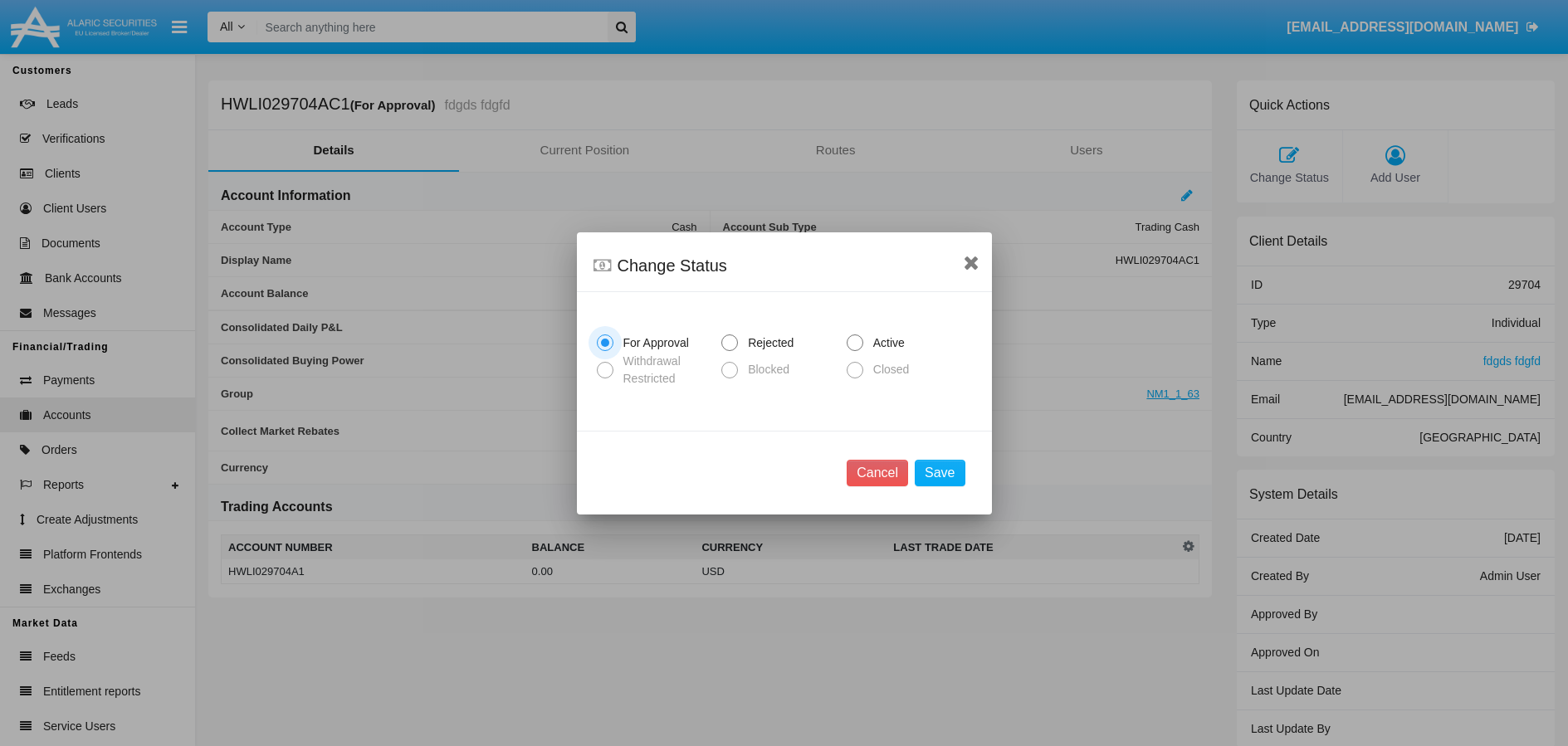
click at [855, 344] on span at bounding box center [855, 342] width 16 height 16
click at [855, 351] on input "Active" at bounding box center [854, 351] width 1 height 1
radio input "true"
click at [940, 470] on button "Save" at bounding box center [938, 473] width 49 height 27
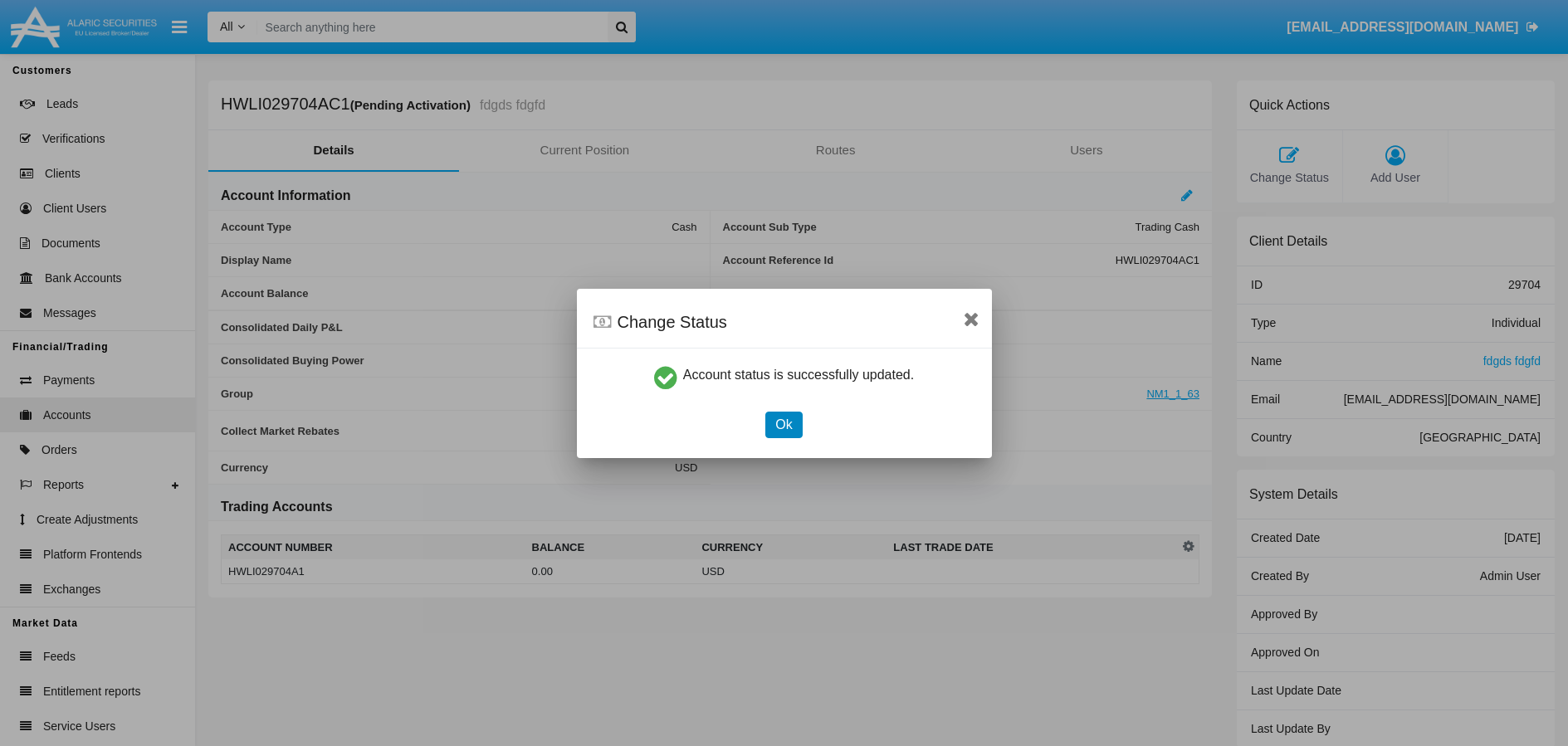
click at [793, 431] on button "Ok" at bounding box center [783, 425] width 37 height 27
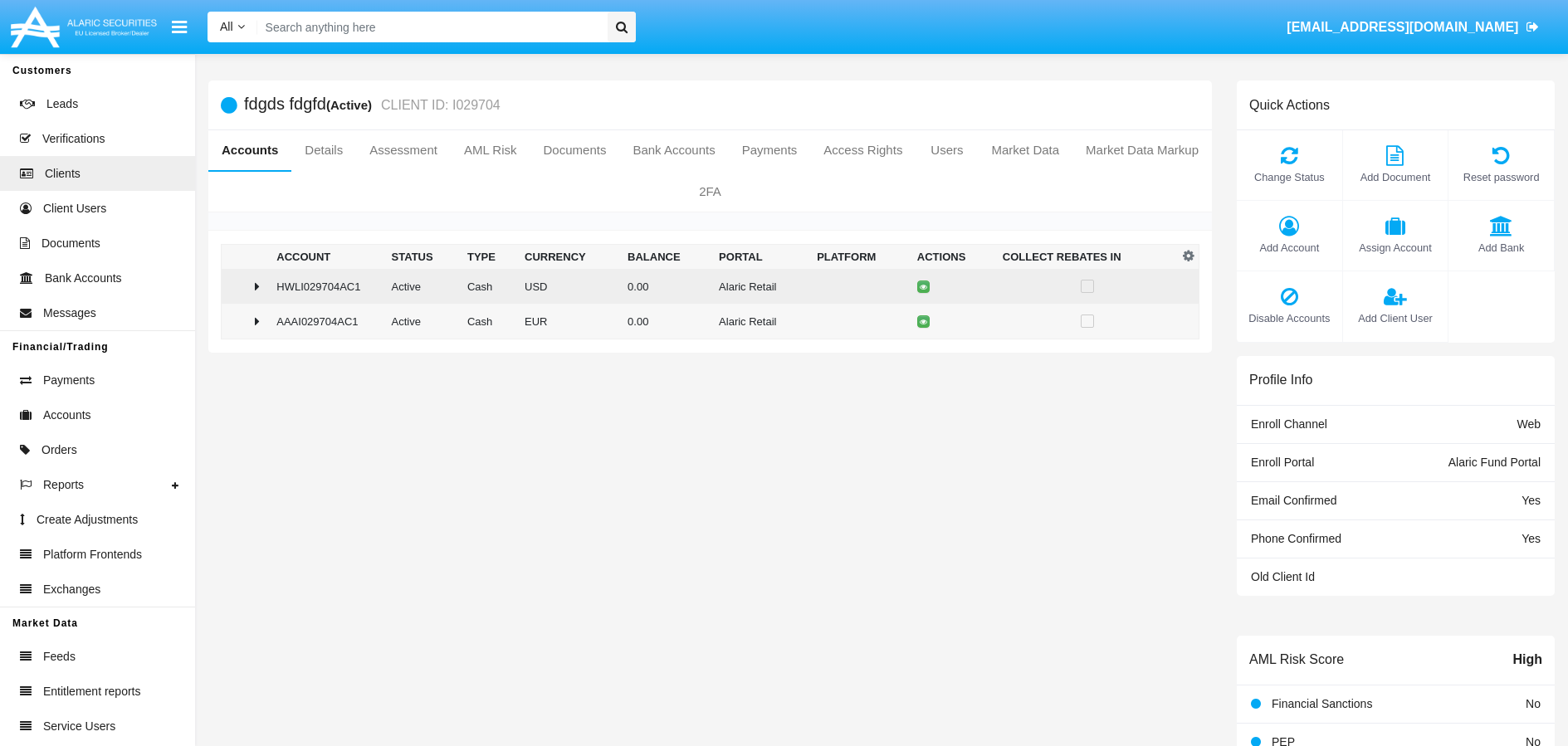
click at [251, 286] on div at bounding box center [245, 285] width 35 height 13
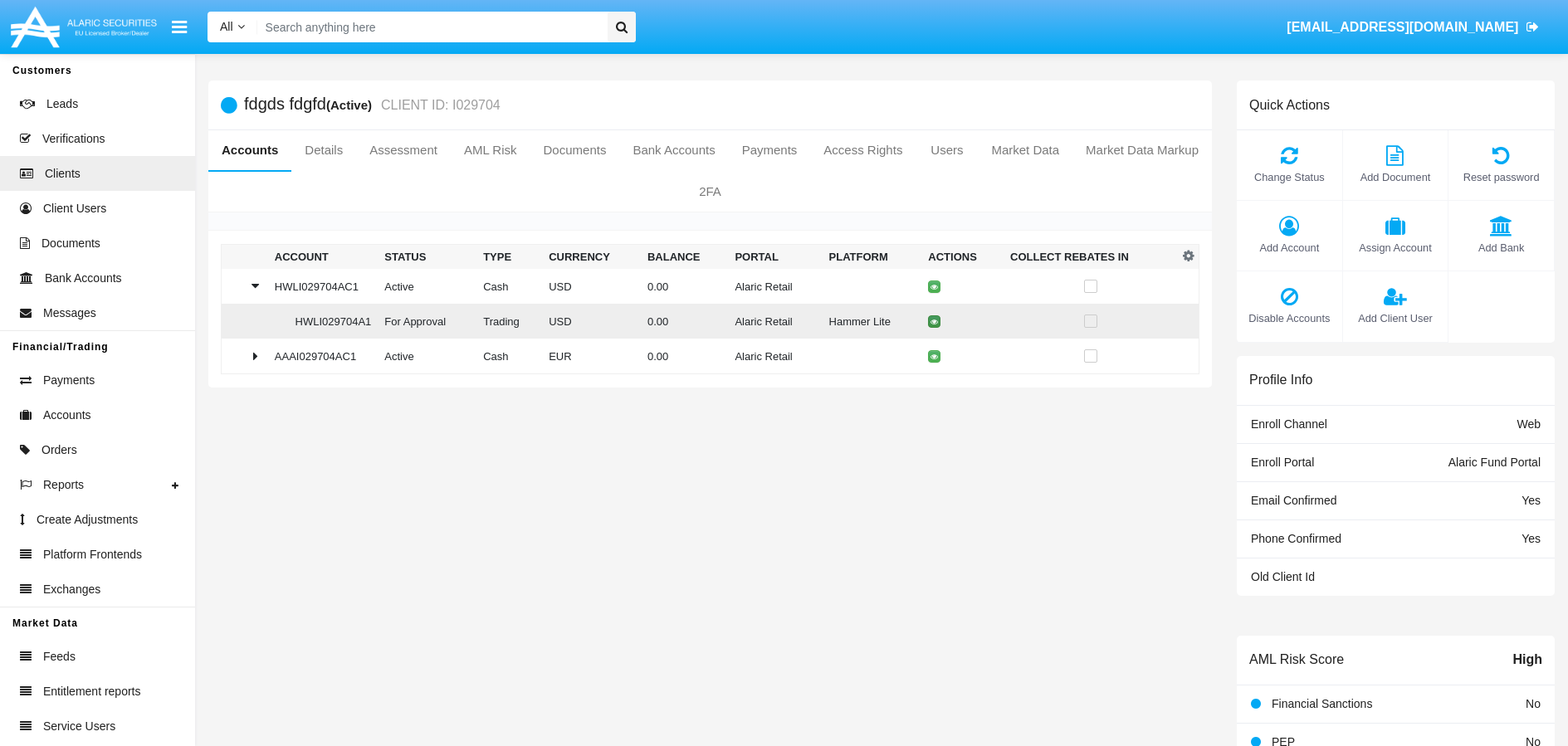
click at [930, 324] on icon at bounding box center [934, 321] width 7 height 7
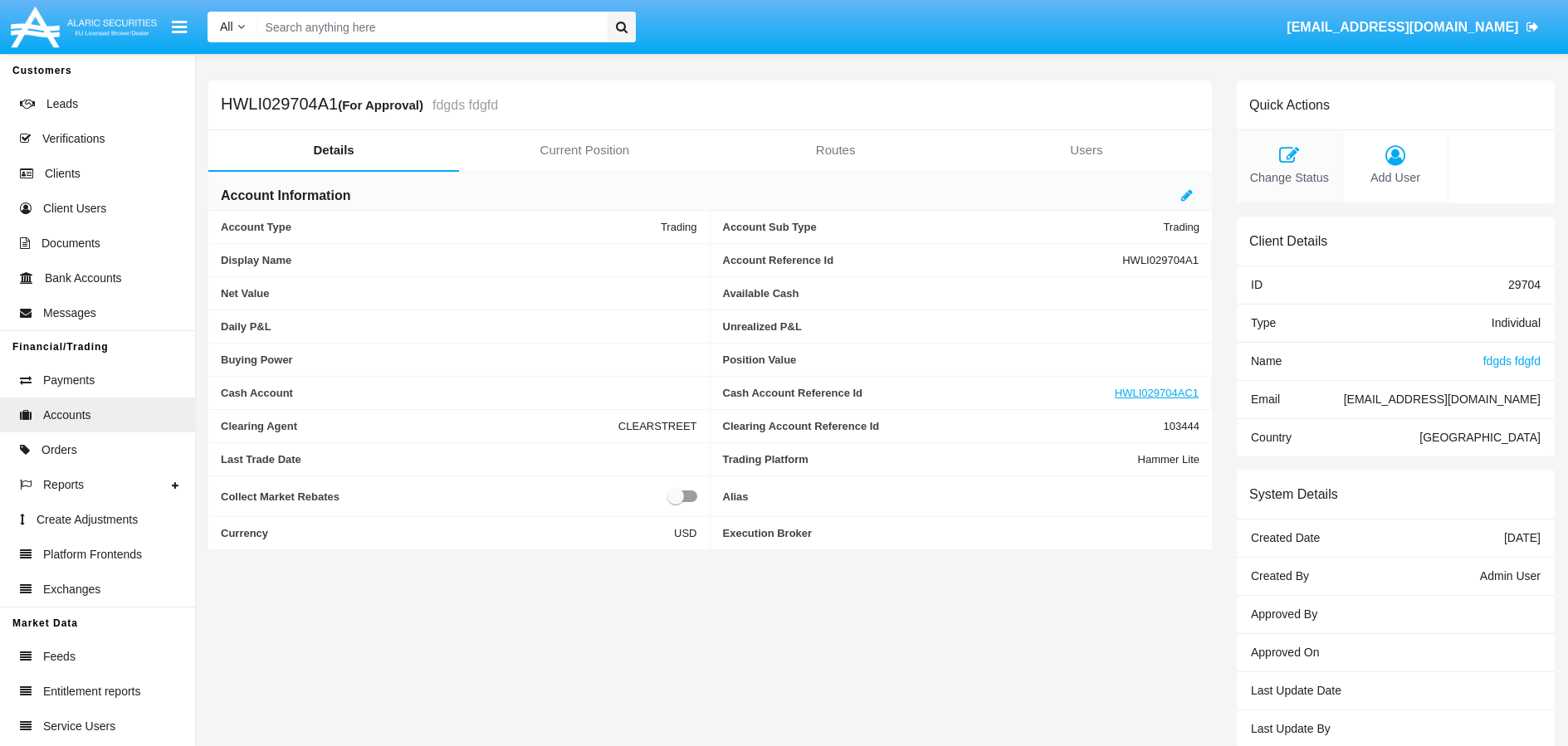
click at [1287, 162] on icon at bounding box center [1289, 155] width 89 height 20
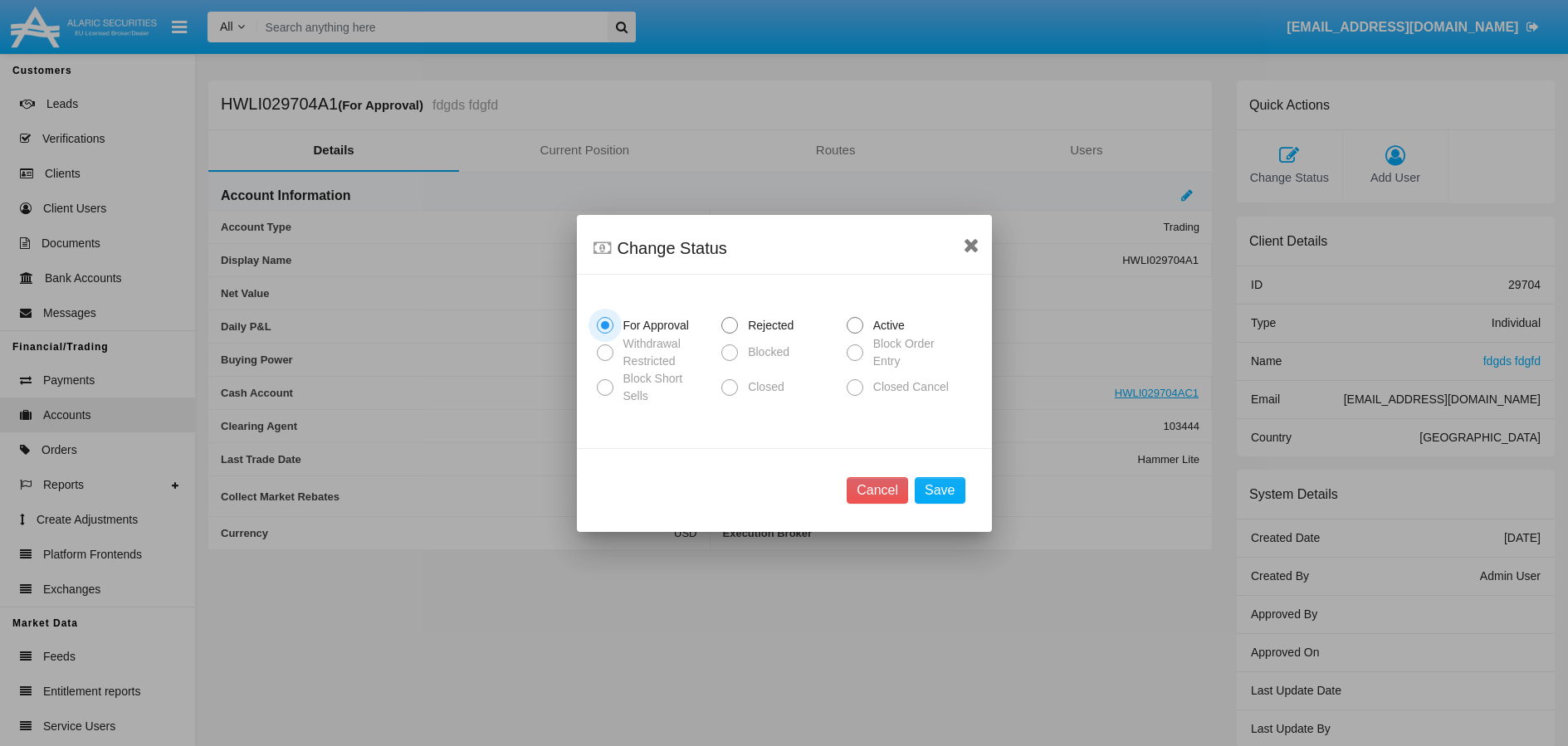
click at [848, 327] on span at bounding box center [855, 325] width 16 height 16
click at [854, 333] on input "Active" at bounding box center [854, 333] width 1 height 1
radio input "true"
click at [937, 490] on button "Save" at bounding box center [938, 490] width 49 height 27
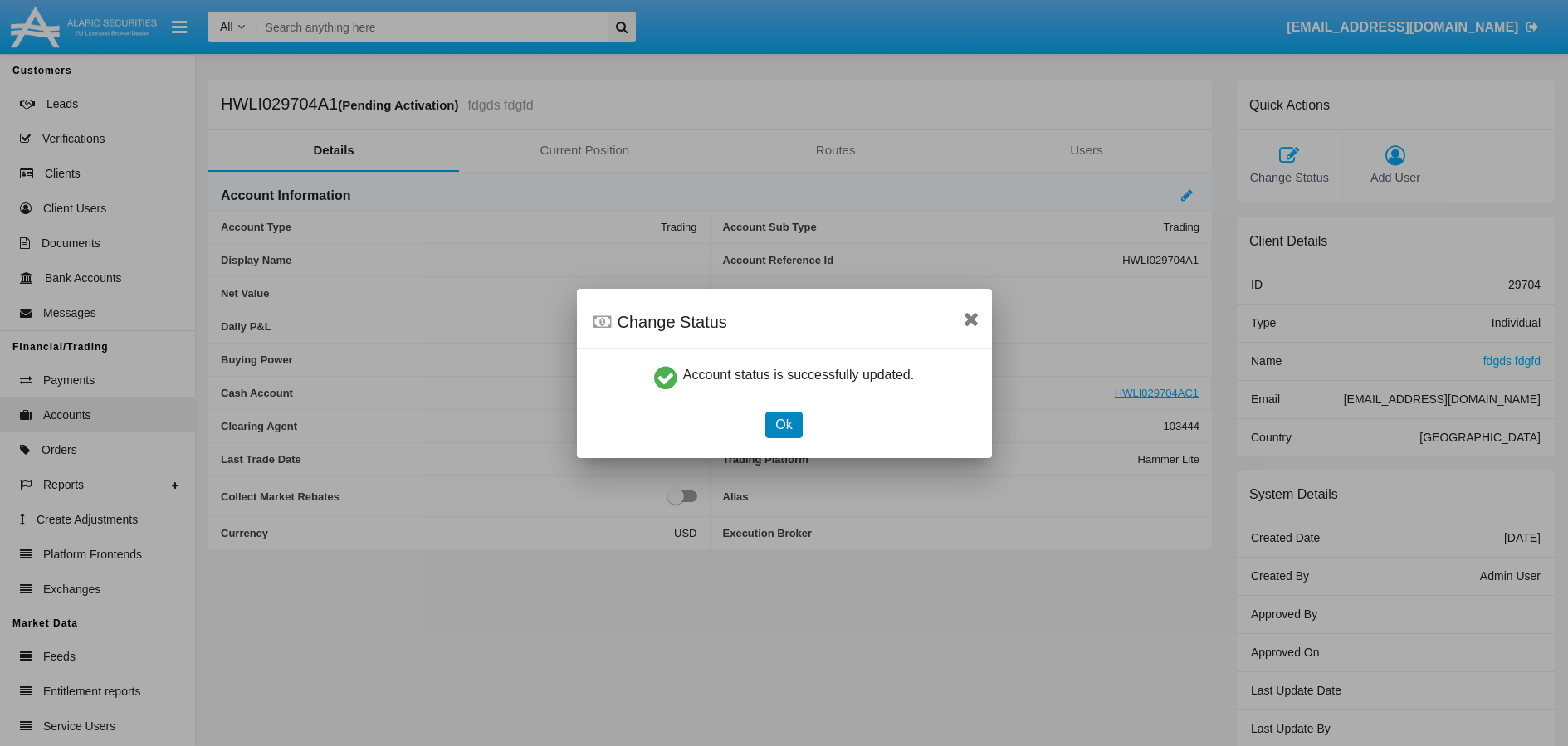
click at [787, 430] on button "Ok" at bounding box center [783, 425] width 37 height 27
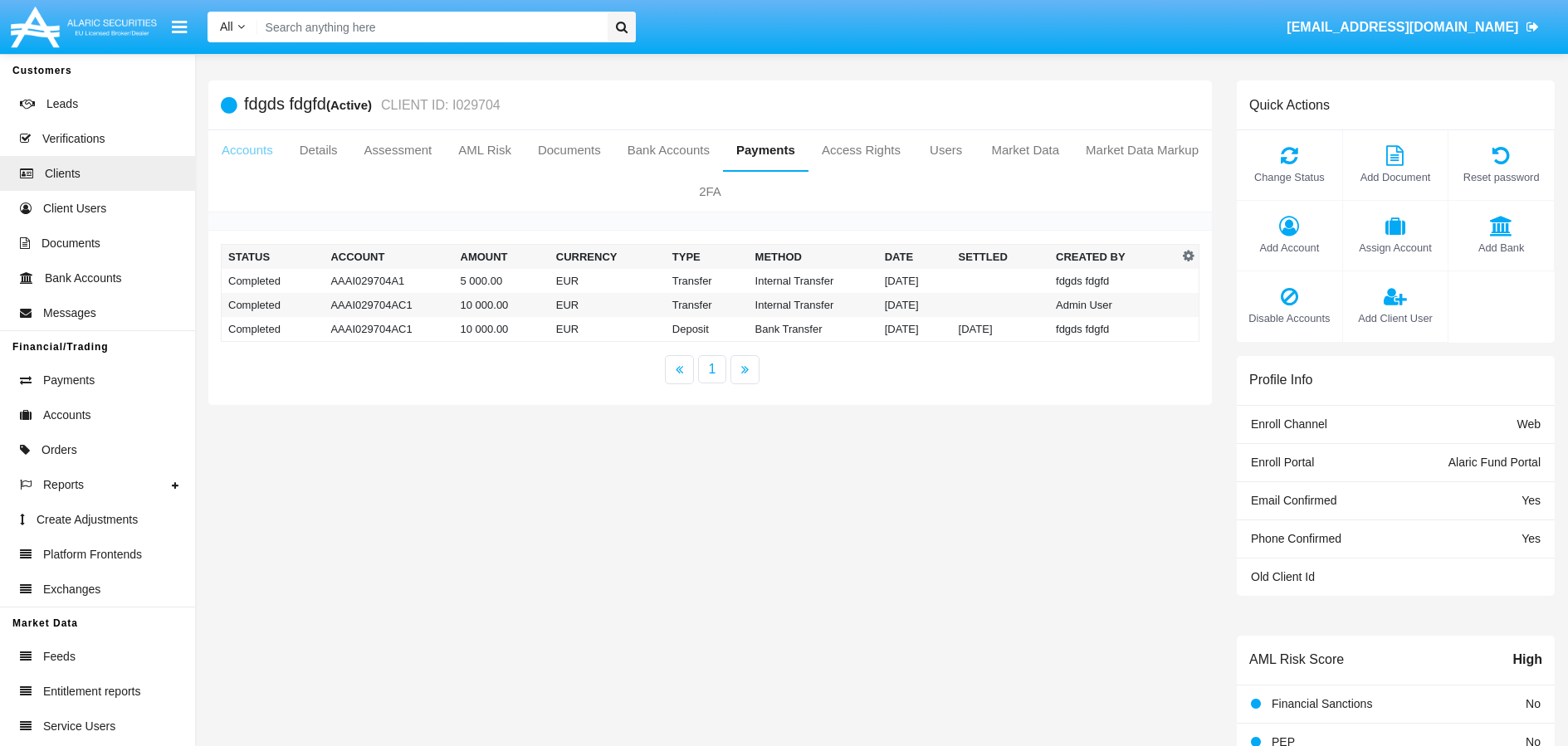
click at [257, 154] on link "Accounts" at bounding box center [247, 150] width 78 height 39
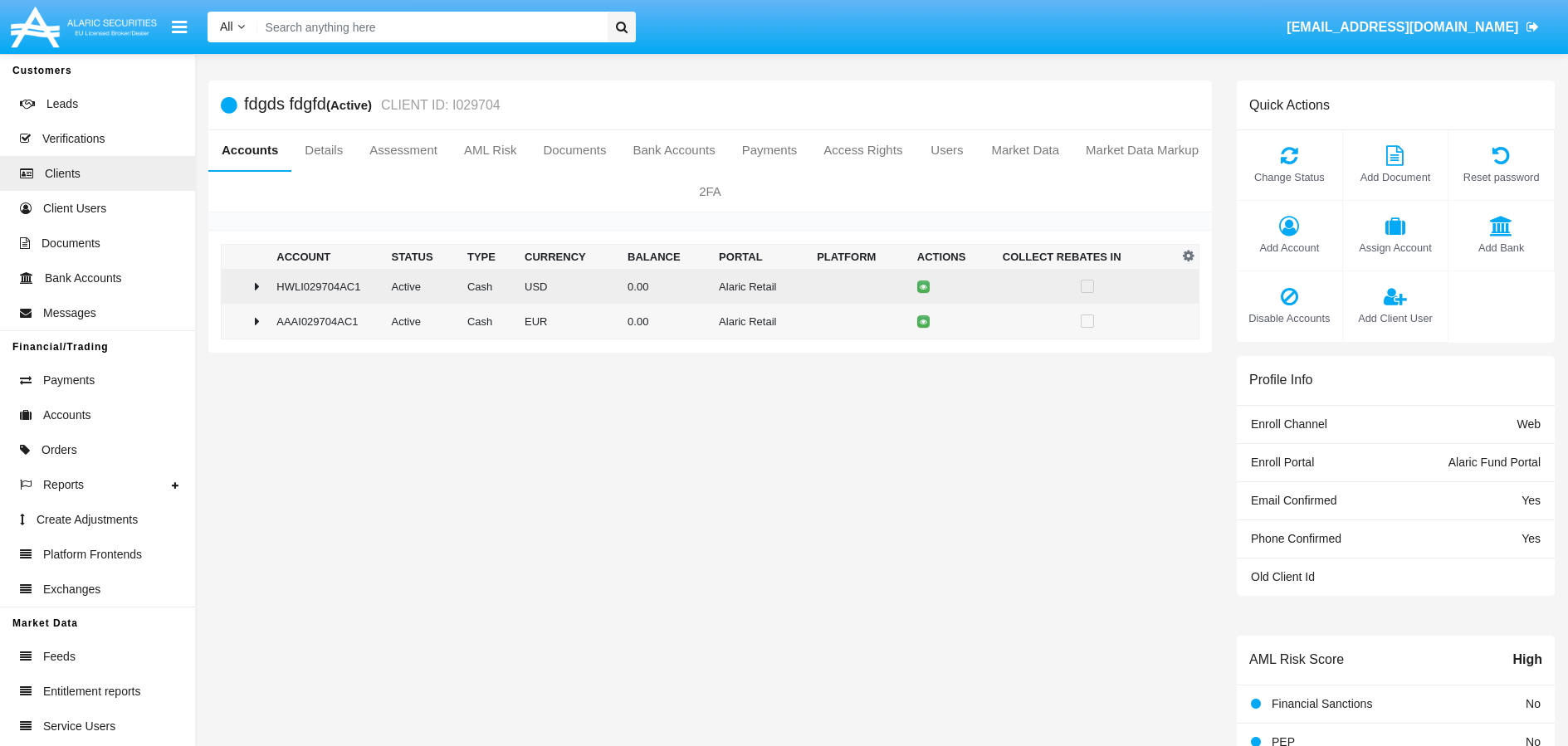
click at [255, 286] on icon at bounding box center [258, 285] width 5 height 13
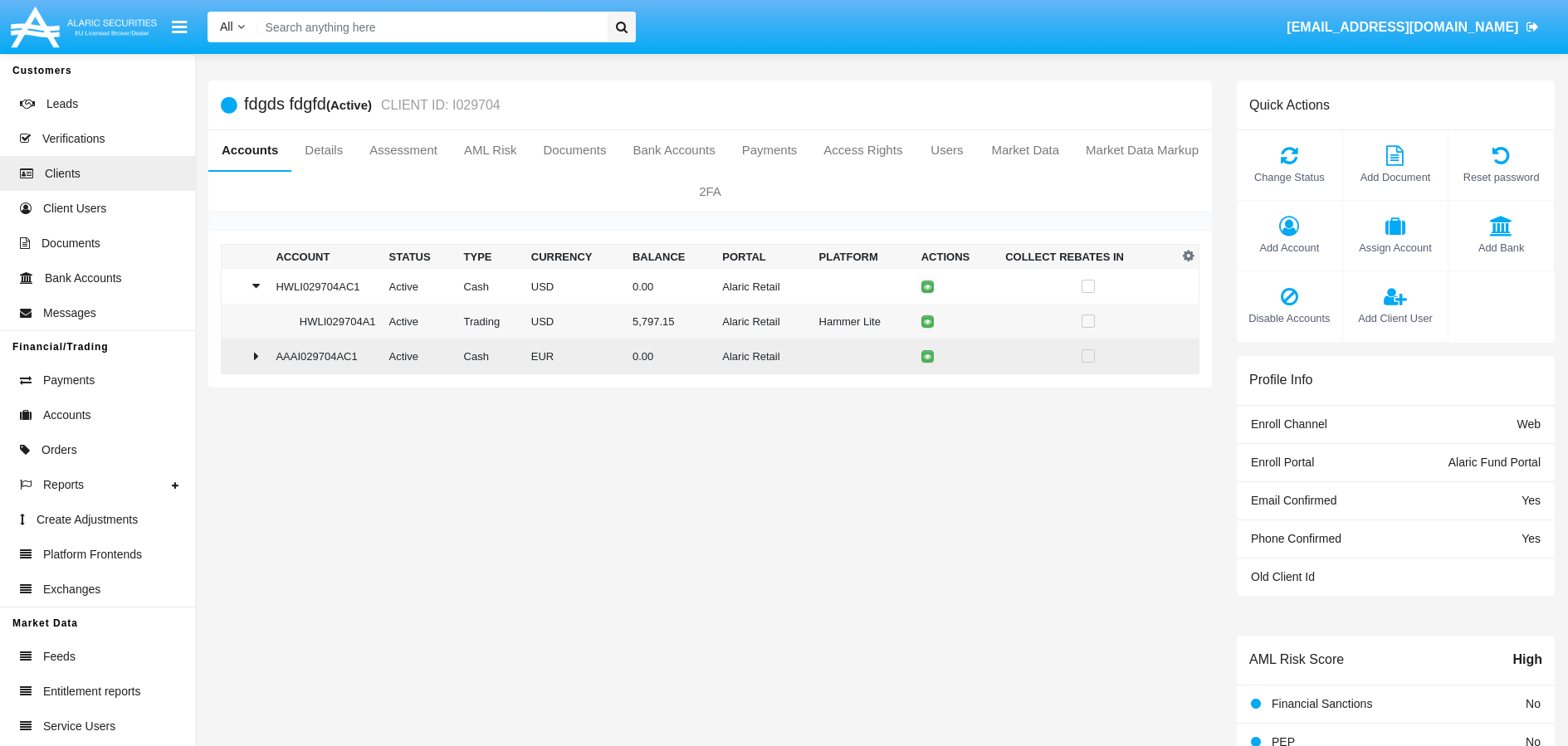
click at [255, 356] on icon at bounding box center [257, 355] width 5 height 13
